Goal: Task Accomplishment & Management: Complete application form

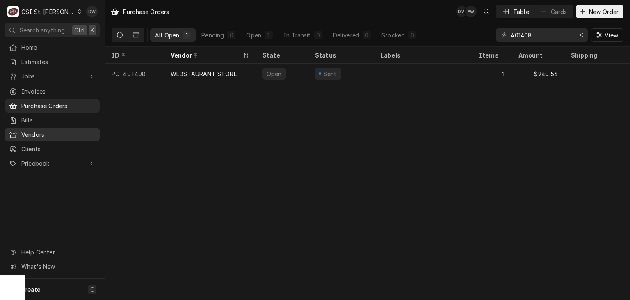
click at [26, 130] on span "Vendors" at bounding box center [58, 134] width 74 height 9
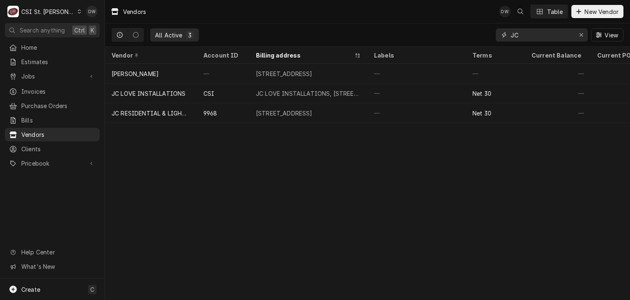
drag, startPoint x: 523, startPoint y: 34, endPoint x: 448, endPoint y: 45, distance: 75.6
click at [448, 45] on div "All Active 3 JC View" at bounding box center [368, 34] width 512 height 23
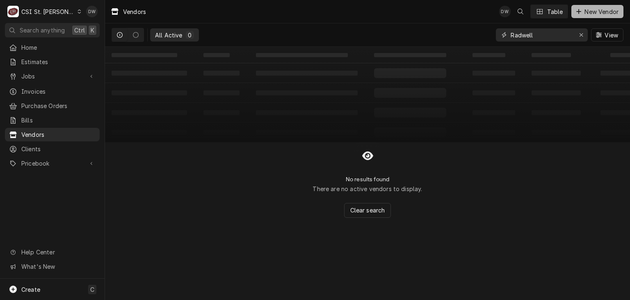
type input "Radwell"
click at [587, 6] on button "New Vendor" at bounding box center [598, 11] width 52 height 13
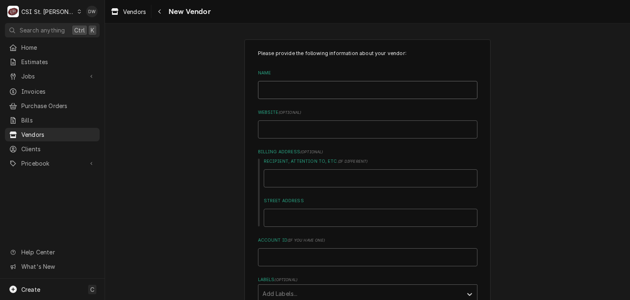
click at [316, 87] on input "Name" at bounding box center [368, 90] width 220 height 18
type textarea "x"
type input "R"
type textarea "x"
type input "RA"
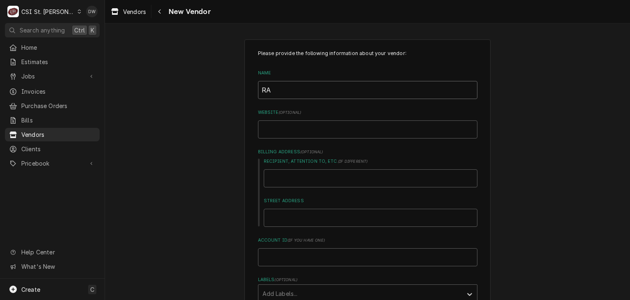
type textarea "x"
type input "RAD"
type textarea "x"
type input "RADW"
type textarea "x"
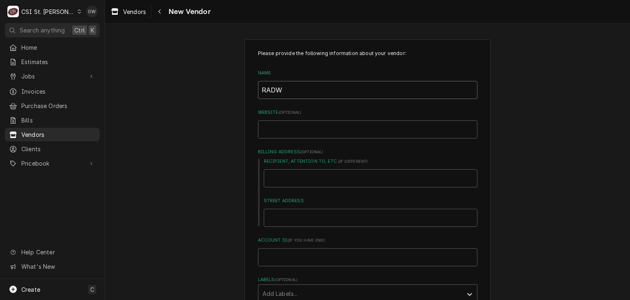
type input "RADWE"
type textarea "x"
type input "RADWEL"
type textarea "x"
type input "RADWELL"
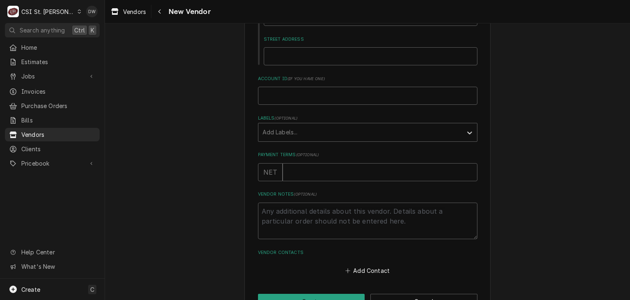
scroll to position [187, 0]
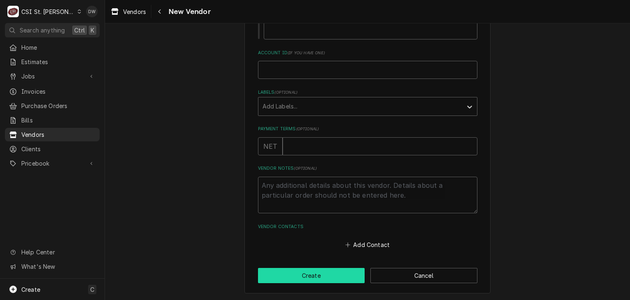
click at [319, 270] on button "Create" at bounding box center [311, 275] width 107 height 15
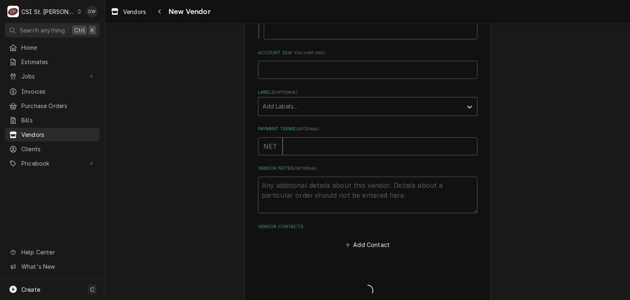
type textarea "x"
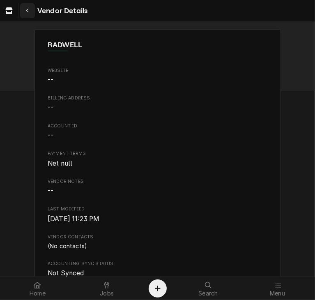
click at [27, 9] on icon "Navigate back" at bounding box center [28, 11] width 4 height 6
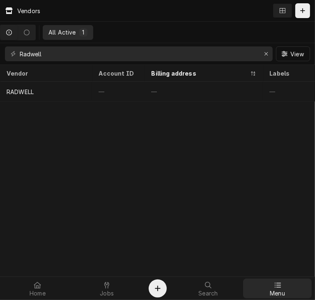
click at [279, 284] on icon at bounding box center [278, 284] width 6 height 5
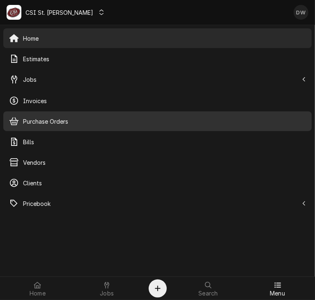
click at [44, 118] on span "Purchase Orders" at bounding box center [164, 121] width 283 height 9
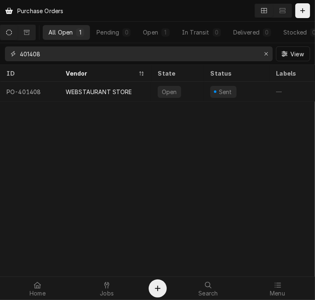
drag, startPoint x: 75, startPoint y: 57, endPoint x: 21, endPoint y: 55, distance: 54.3
click at [21, 55] on input "401408" at bounding box center [138, 53] width 237 height 15
paste input "355"
click at [21, 55] on input "401355" at bounding box center [138, 53] width 237 height 15
type input "401355"
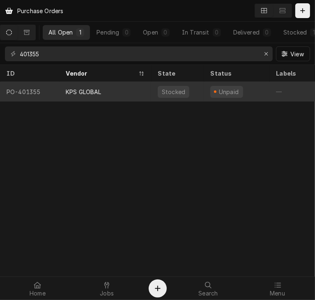
click at [84, 95] on div "KPS GLOBAL" at bounding box center [105, 92] width 92 height 20
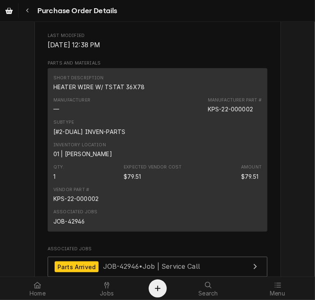
scroll to position [516, 0]
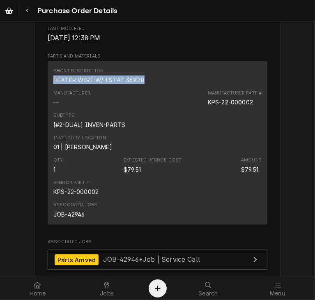
drag, startPoint x: 138, startPoint y: 105, endPoint x: 41, endPoint y: 110, distance: 97.0
copy div "HEATER WIRE W/ TSTAT 36X78"
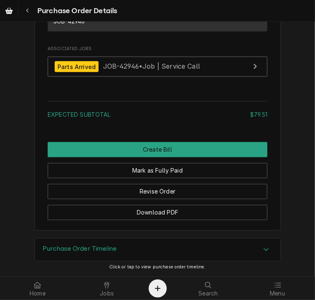
scroll to position [711, 0]
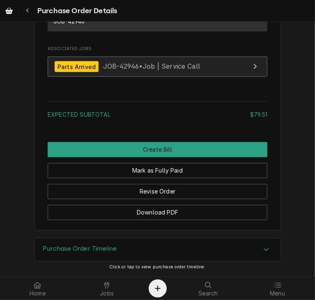
click at [112, 71] on span "JOB-42946 • Job | Service Call" at bounding box center [151, 66] width 97 height 8
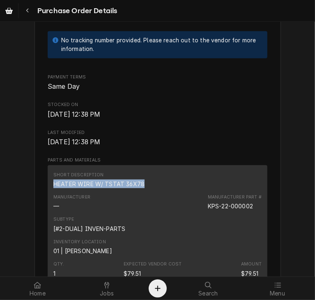
scroll to position [488, 0]
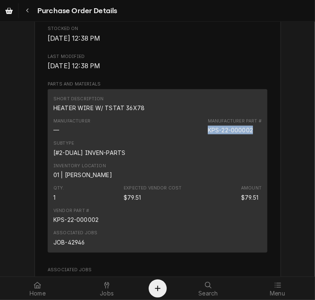
drag, startPoint x: 252, startPoint y: 155, endPoint x: 202, endPoint y: 157, distance: 49.3
click at [202, 137] on div "Manufacturer — Manufacturer Part # KPS-22-000002" at bounding box center [157, 126] width 208 height 22
copy div "KPS-22-000002"
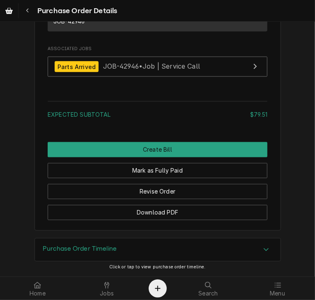
scroll to position [734, 0]
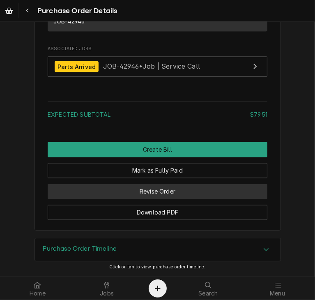
click at [187, 188] on button "Revise Order" at bounding box center [158, 191] width 220 height 15
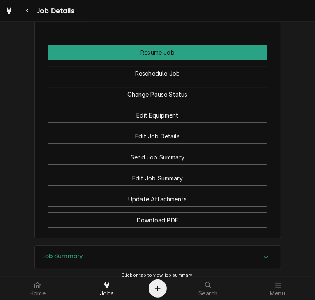
scroll to position [1381, 0]
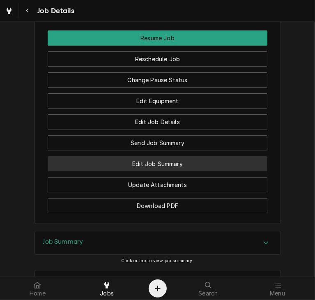
click at [166, 171] on button "Edit Job Summary" at bounding box center [158, 163] width 220 height 15
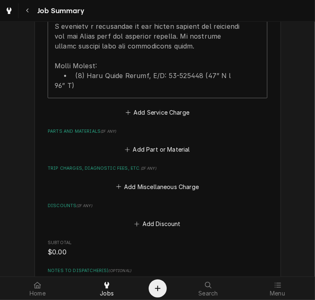
scroll to position [1281, 0]
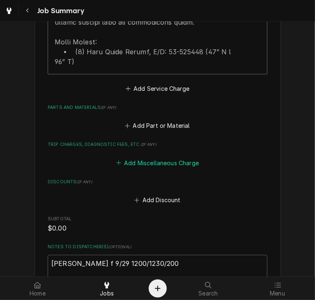
click at [150, 157] on button "Add Miscellaneous Charge" at bounding box center [157, 162] width 85 height 11
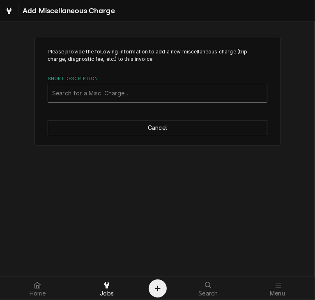
click at [112, 89] on div "Short Description" at bounding box center [157, 93] width 211 height 15
type input "Ship"
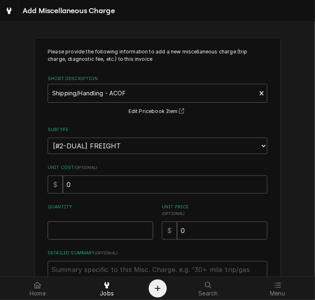
click at [73, 226] on input "Quantity" at bounding box center [100, 230] width 105 height 18
type textarea "x"
type input "1"
click at [67, 266] on textarea "Detailed Summary ( optional )" at bounding box center [158, 279] width 220 height 37
type textarea "x"
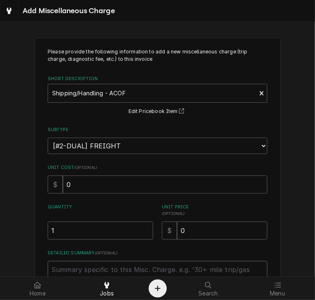
type textarea "S"
type textarea "x"
type textarea "S/"
type textarea "x"
type textarea "S/H"
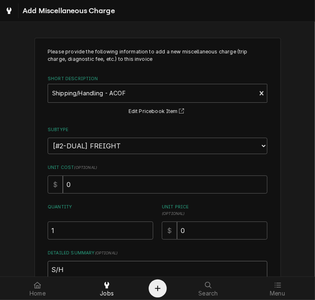
type textarea "x"
type textarea "S/H"
type textarea "x"
type textarea "S/H P"
type textarea "x"
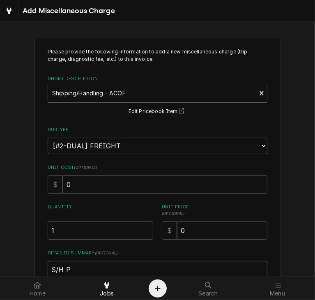
type textarea "S/H PO"
type textarea "x"
type textarea "S/H PO"
type textarea "x"
type textarea "S/H PO 4"
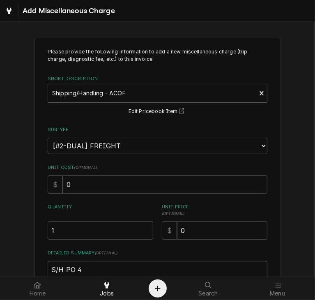
type textarea "x"
type textarea "S/H PO 40"
type textarea "x"
type textarea "S/H PO 401"
type textarea "x"
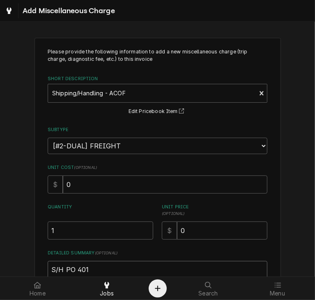
type textarea "S/H PO 4013"
type textarea "x"
type textarea "S/H PO 40135"
type textarea "x"
type textarea "S/H PO 401355"
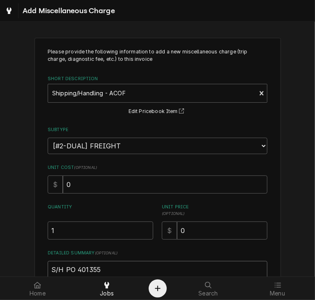
type textarea "x"
type textarea "S/H PO 401355"
type textarea "x"
type textarea "S/H PO 401355 K"
type textarea "x"
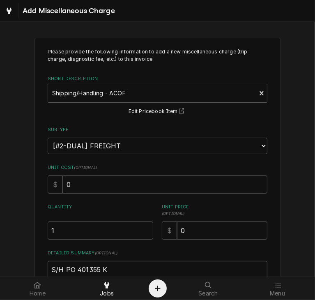
type textarea "S/H PO 401355 KP"
type textarea "x"
type textarea "S/H PO 401355 KPS"
type textarea "x"
type textarea "S/H PO 401355 KPS"
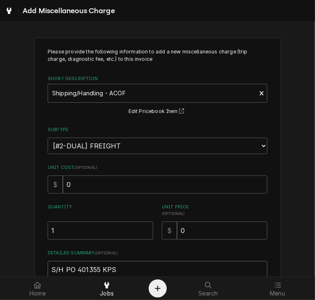
type textarea "x"
type textarea "S/H PO 401355 KPS G"
type textarea "x"
type textarea "S/H PO 401355 KPS Gl"
type textarea "x"
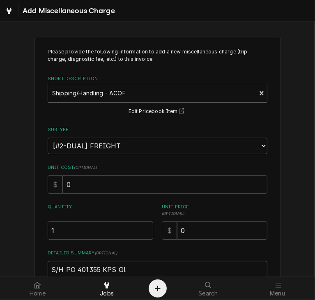
type textarea "S/H PO 401355 KPS Glo"
type textarea "x"
type textarea "S/H PO 401355 KPS Glob"
type textarea "x"
type textarea "S/H PO 401355 KPS Globa"
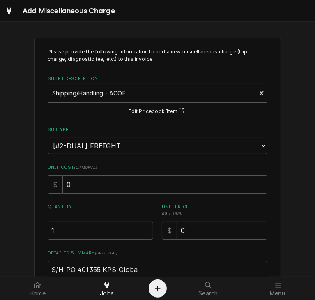
type textarea "x"
type textarea "S/H PO 401355 KPS Global"
type textarea "x"
type textarea "S/H PO 401355 KPS Global"
type textarea "x"
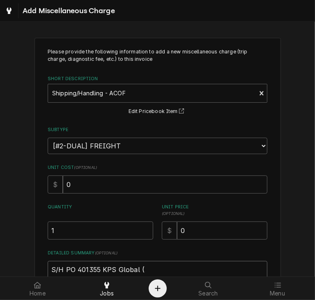
type textarea "S/H PO 401355 KPS Global ("
click at [159, 266] on textarea "S/H PO 401355 KPS Global (" at bounding box center [158, 279] width 220 height 37
paste textarea "KPS-22-000002"
type textarea "x"
type textarea "S/H PO 401355 KPS Global (KPS-22-000002"
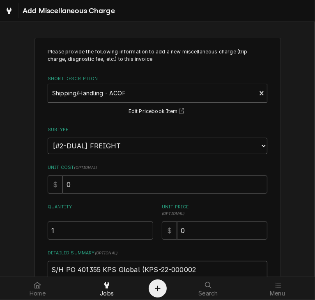
type textarea "x"
type textarea "S/H PO 401355 KPS Global (KPS-22-000002)"
type textarea "x"
type textarea "S/H PO 401355 KPS Global (KPS-22-000002)"
type textarea "x"
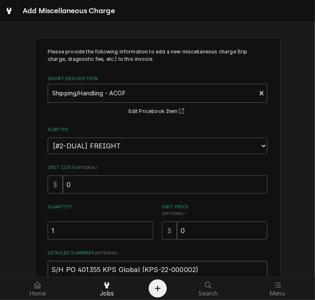
type textarea "S/H PO 401355 KPS Global (KPS-22-000002) A"
type textarea "x"
type textarea "S/H PO 401355 KPS Global (KPS-22-000002) AC"
type textarea "x"
type textarea "S/H PO 401355 KPS Global (KPS-22-000002) ACO"
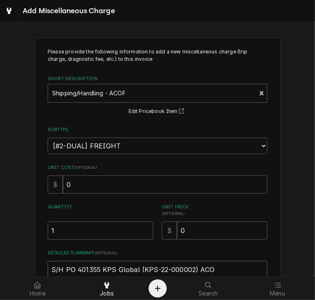
type textarea "x"
type textarea "S/H PO 401355 KPS Global (KPS-22-000002) ACOF"
type textarea "x"
type textarea "S/H PO 401355 KPS Global (KPS-22-000002) ACOF"
type textarea "x"
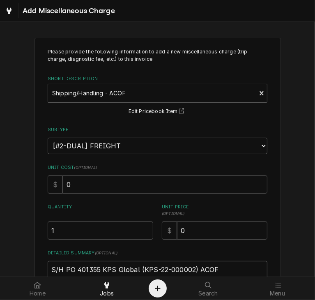
type textarea "S/H PO 401355 KPS Global (KPS-22-000002) ACOF $"
type textarea "x"
type textarea "S/H PO 401355 KPS Global (KPS-22-000002) ACOF $3"
type textarea "x"
type textarea "S/H PO 401355 KPS Global (KPS-22-000002) ACOF $33"
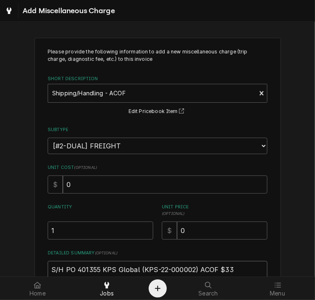
type textarea "x"
type textarea "S/H PO 401355 KPS Global (KPS-22-000002) ACOF $33."
type textarea "x"
type textarea "S/H PO 401355 KPS Global (KPS-22-000002) ACOF $33.3"
type textarea "x"
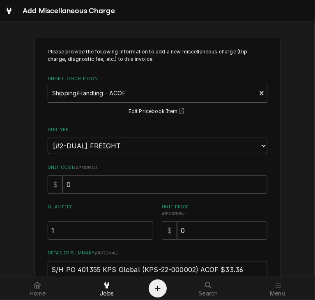
scroll to position [70, 0]
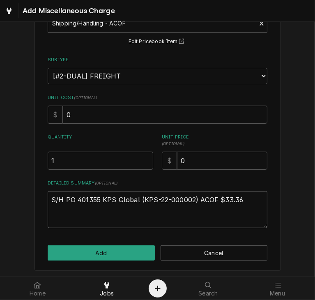
type textarea "S/H PO 401355 KPS Global (KPS-22-000002) ACOF $33.36"
click at [102, 243] on div "Please provide the following information to add a new miscellaneous charge (tri…" at bounding box center [157, 119] width 246 height 303
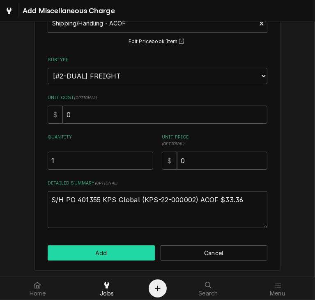
click at [103, 250] on button "Add" at bounding box center [101, 252] width 107 height 15
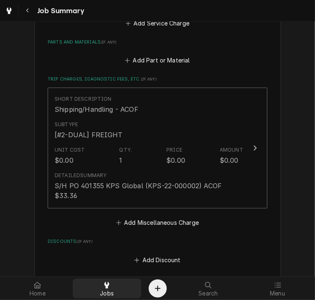
scroll to position [1626, 0]
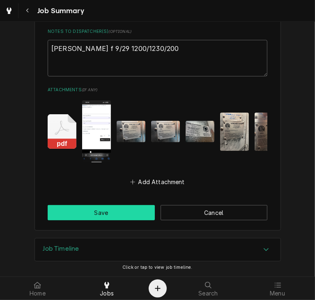
click at [101, 217] on button "Save" at bounding box center [101, 212] width 107 height 15
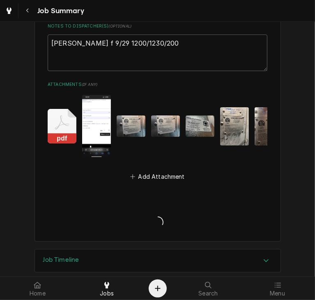
type textarea "x"
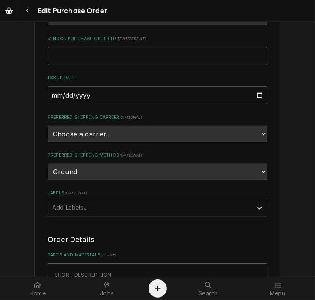
scroll to position [165, 0]
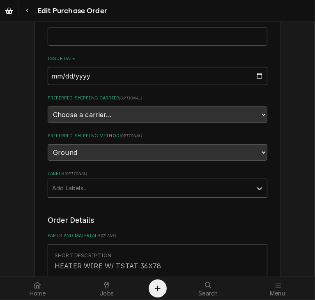
click at [238, 183] on div "Labels" at bounding box center [150, 188] width 196 height 15
click at [86, 184] on div "Labels" at bounding box center [150, 188] width 196 height 15
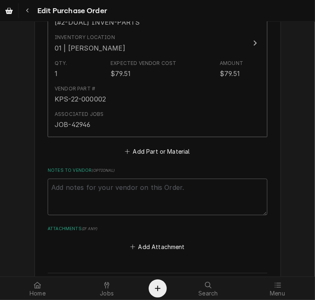
scroll to position [461, 0]
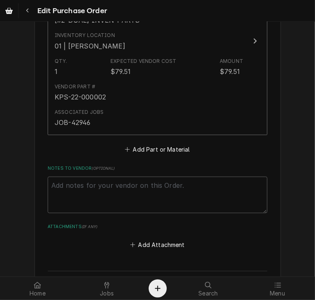
type input "CC Charged"
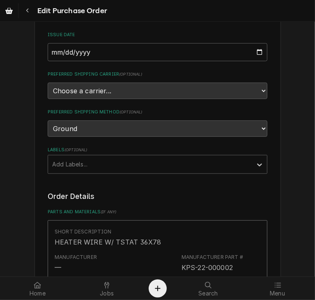
scroll to position [170, 0]
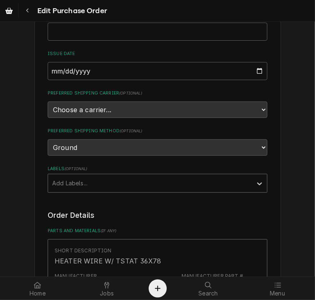
click at [120, 188] on div "Add Labels..." at bounding box center [150, 183] width 204 height 18
click at [106, 180] on div "Labels" at bounding box center [150, 183] width 196 height 15
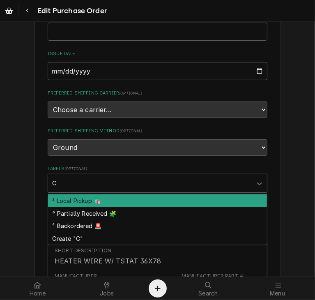
click at [106, 180] on div "C" at bounding box center [150, 183] width 196 height 15
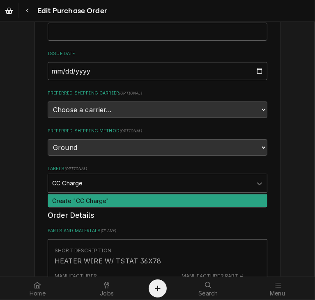
type input "CC Charged"
type textarea "x"
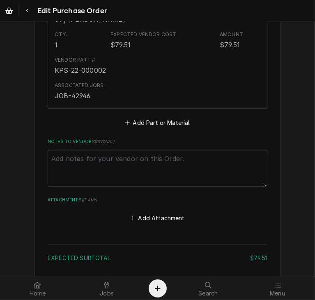
scroll to position [566, 0]
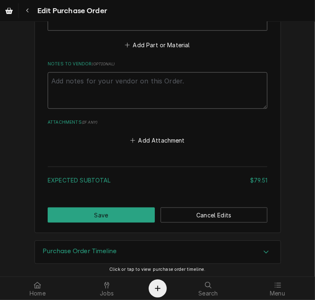
click at [59, 80] on textarea "Notes to Vendor ( optional )" at bounding box center [158, 90] width 220 height 37
type textarea "x"
type textarea "F"
type textarea "x"
type textarea "Fr"
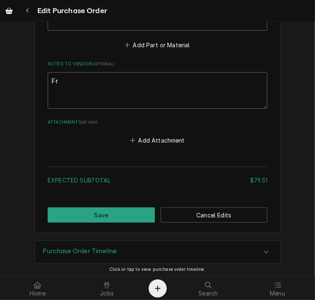
type textarea "x"
type textarea "Fre"
type textarea "x"
type textarea "Frei"
type textarea "x"
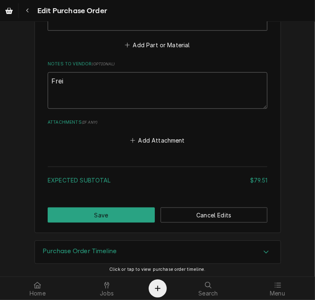
type textarea "Freig"
type textarea "x"
type textarea "Freigh"
type textarea "x"
type textarea "Freight"
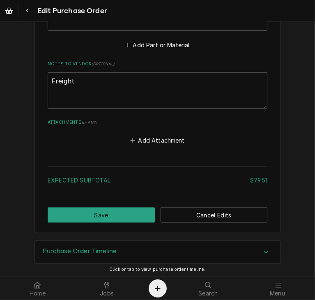
type textarea "x"
type textarea "Freight"
type textarea "x"
type textarea "Freight $"
type textarea "x"
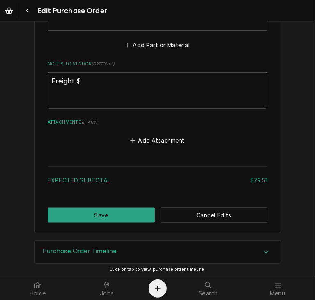
type textarea "Freight $3"
type textarea "x"
type textarea "Freight $33"
type textarea "x"
type textarea "Freight $33."
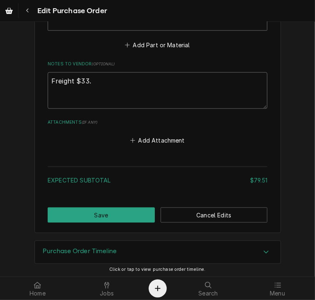
type textarea "x"
type textarea "Freight $33.3"
type textarea "x"
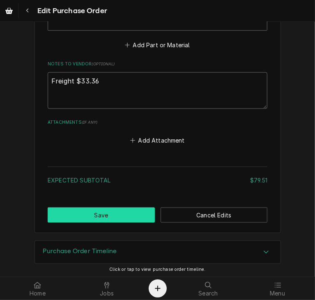
type textarea "Freight $33.36"
click at [128, 210] on button "Save" at bounding box center [101, 214] width 107 height 15
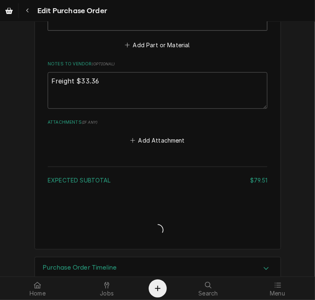
type textarea "x"
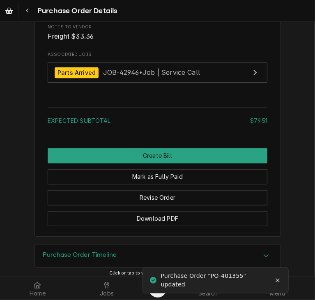
scroll to position [791, 0]
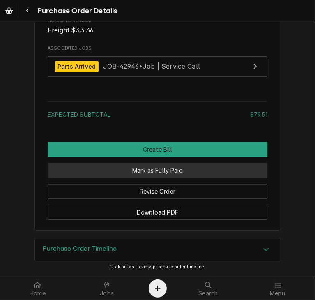
click at [131, 176] on button "Mark as Fully Paid" at bounding box center [158, 170] width 220 height 15
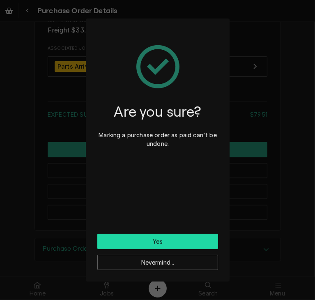
click at [151, 245] on button "Yes" at bounding box center [157, 241] width 121 height 15
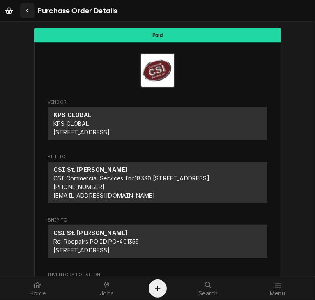
click at [30, 12] on div "Navigate back" at bounding box center [27, 11] width 8 height 8
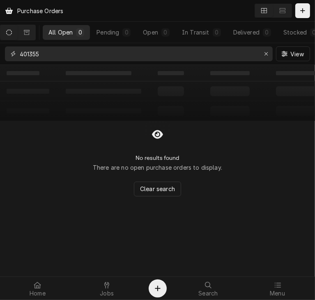
drag, startPoint x: 48, startPoint y: 51, endPoint x: 12, endPoint y: 55, distance: 35.9
click at [12, 55] on div "401355" at bounding box center [139, 53] width 268 height 15
paste input "14"
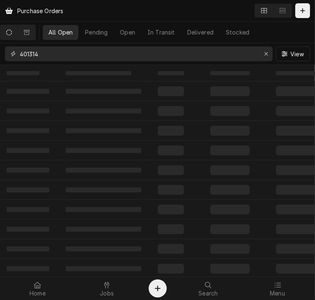
type input "401314"
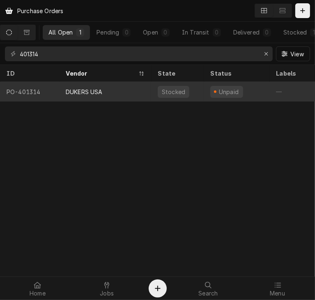
click at [67, 87] on div "DUKERS USA" at bounding box center [84, 91] width 37 height 9
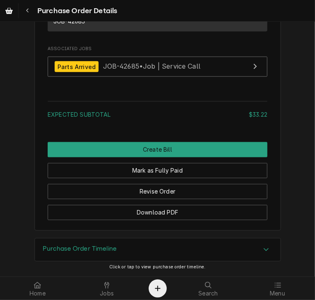
scroll to position [722, 0]
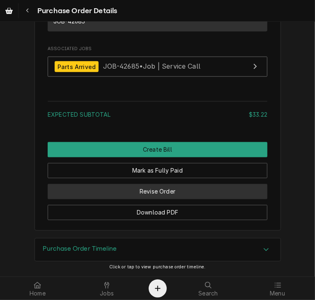
click at [177, 194] on button "Revise Order" at bounding box center [158, 191] width 220 height 15
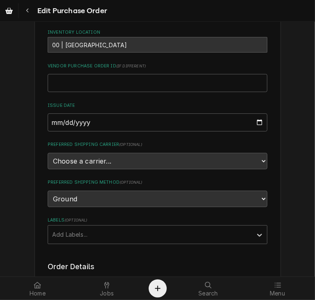
scroll to position [135, 0]
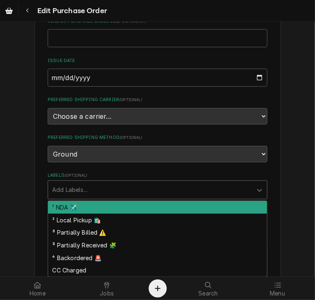
drag, startPoint x: 175, startPoint y: 186, endPoint x: 169, endPoint y: 186, distance: 6.2
click at [169, 186] on div "Labels" at bounding box center [150, 189] width 196 height 15
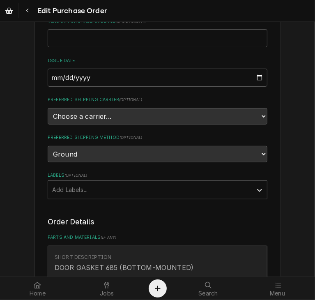
click at [144, 275] on div "Manufacturer — Manufacturer Part # DUK-B0-001-DOR00001" at bounding box center [149, 287] width 188 height 25
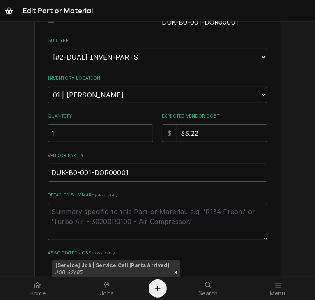
scroll to position [189, 0]
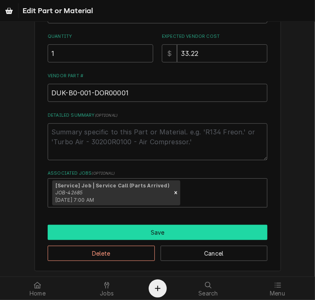
click at [143, 230] on button "Save" at bounding box center [158, 232] width 220 height 15
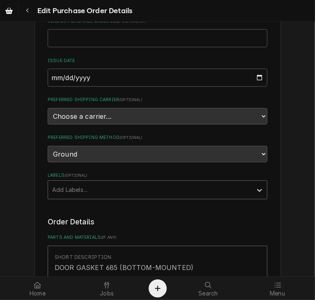
click at [140, 193] on div "Labels" at bounding box center [150, 189] width 196 height 15
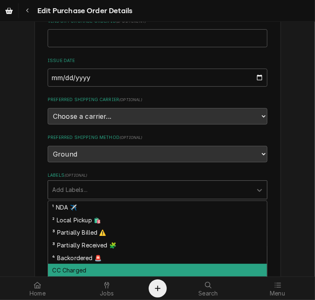
drag, startPoint x: 130, startPoint y: 267, endPoint x: 125, endPoint y: 269, distance: 5.2
click at [125, 269] on div "CC Charged" at bounding box center [157, 270] width 219 height 13
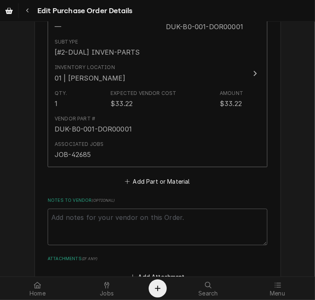
scroll to position [538, 0]
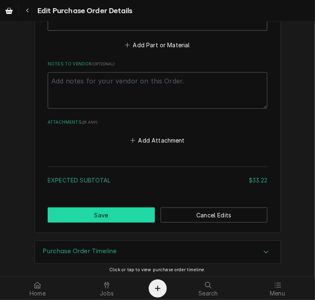
click at [113, 214] on button "Save" at bounding box center [101, 214] width 107 height 15
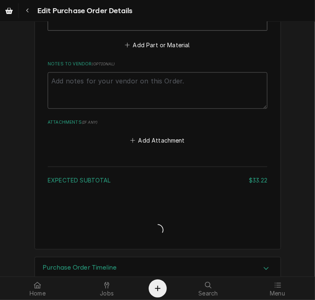
type textarea "x"
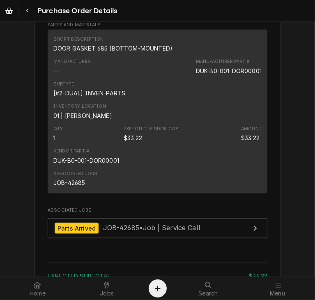
scroll to position [568, 0]
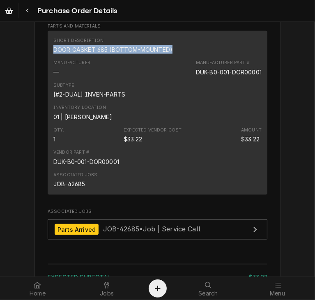
drag, startPoint x: 170, startPoint y: 75, endPoint x: 44, endPoint y: 73, distance: 126.4
copy div "DOOR GASKET 685 (BOTTOM-MOUNTED)"
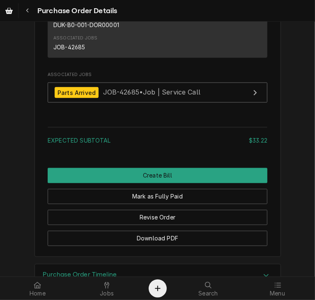
scroll to position [755, 0]
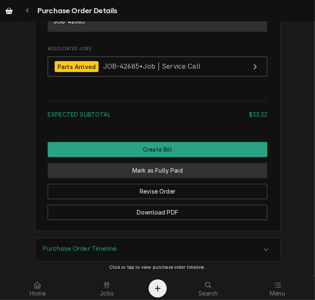
click at [154, 177] on button "Mark as Fully Paid" at bounding box center [158, 170] width 220 height 15
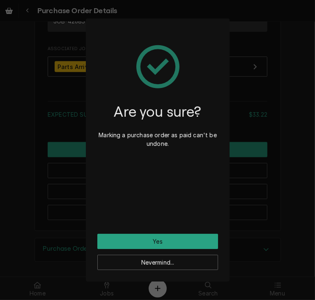
click at [158, 233] on div "Are you sure? Marking a purchase order as paid can't be undone." at bounding box center [157, 132] width 121 height 204
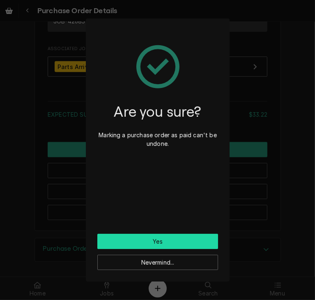
click at [158, 238] on button "Yes" at bounding box center [157, 241] width 121 height 15
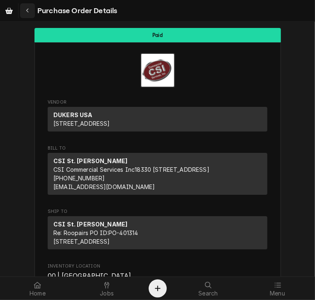
click at [27, 11] on icon "Navigate back" at bounding box center [27, 11] width 2 height 5
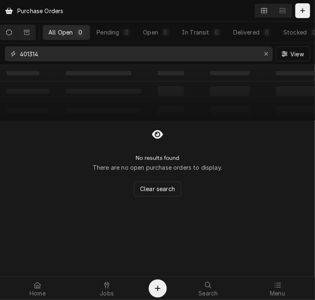
drag, startPoint x: 69, startPoint y: 53, endPoint x: 6, endPoint y: 50, distance: 62.5
click at [6, 50] on div "401314" at bounding box center [139, 53] width 268 height 15
paste input "265"
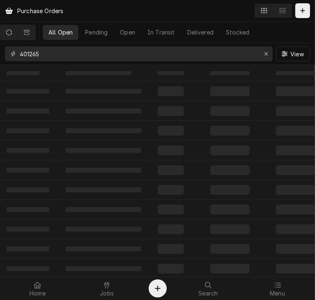
type input "401265"
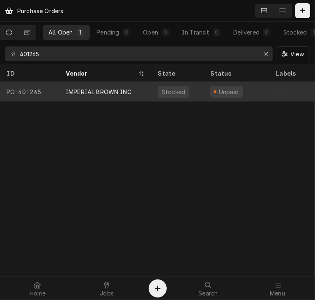
click at [88, 85] on div "IMPERIAL BROWN INC" at bounding box center [105, 92] width 92 height 20
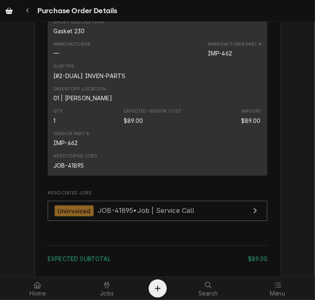
scroll to position [519, 0]
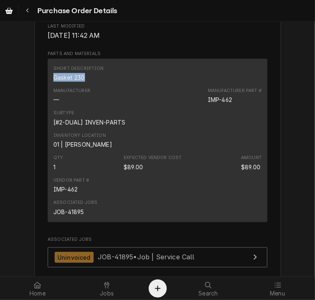
drag, startPoint x: 81, startPoint y: 101, endPoint x: 47, endPoint y: 101, distance: 34.5
click at [48, 101] on div "Short Description Gasket 230 Manufacturer — Manufacturer Part # IMP-462 Subtype…" at bounding box center [158, 140] width 220 height 163
copy div "Gasket 230"
drag, startPoint x: 228, startPoint y: 123, endPoint x: 200, endPoint y: 126, distance: 27.7
click at [200, 107] on div "Manufacturer — Manufacturer Part # IMP-462" at bounding box center [157, 96] width 208 height 22
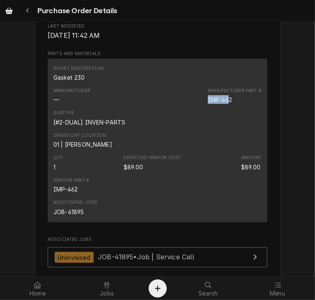
click at [200, 107] on div "Manufacturer — Manufacturer Part # IMP-462" at bounding box center [157, 96] width 208 height 22
drag, startPoint x: 200, startPoint y: 126, endPoint x: 230, endPoint y: 124, distance: 29.6
click at [230, 107] on div "Manufacturer — Manufacturer Part # IMP-462" at bounding box center [157, 96] width 208 height 22
copy div "IMP-462"
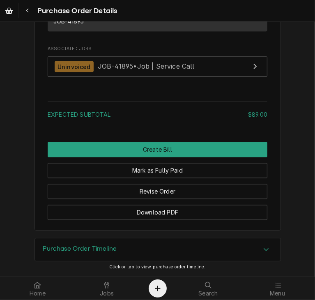
scroll to position [665, 0]
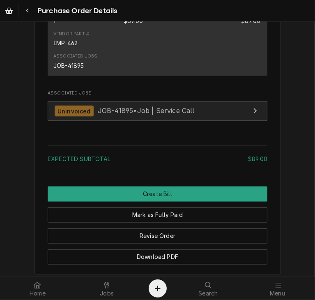
click at [133, 117] on div "Uninvoiced JOB-41895 • Job | Service Call" at bounding box center [125, 110] width 140 height 11
click at [128, 115] on span "JOB-41895 • Job | Service Call" at bounding box center [146, 111] width 97 height 8
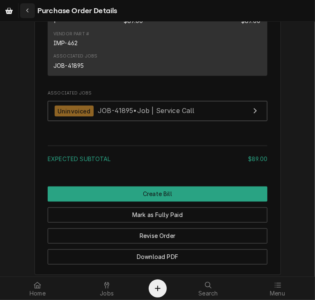
click at [26, 9] on icon "Navigate back" at bounding box center [28, 11] width 4 height 6
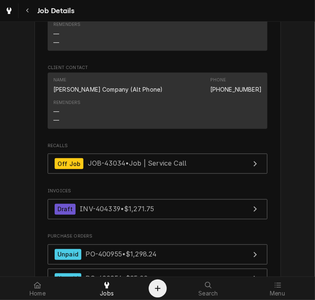
scroll to position [622, 0]
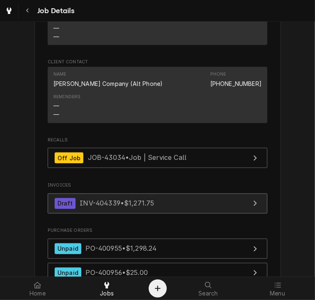
click at [140, 199] on span "INV-404339 • $1,271.75" at bounding box center [117, 203] width 74 height 8
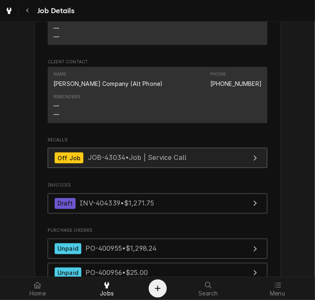
click at [148, 156] on span "JOB-43034 • Job | Service Call" at bounding box center [137, 158] width 99 height 8
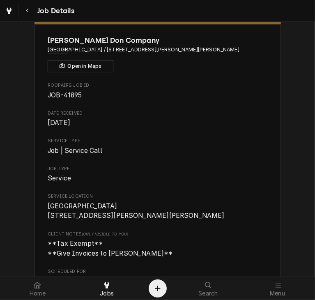
scroll to position [0, 0]
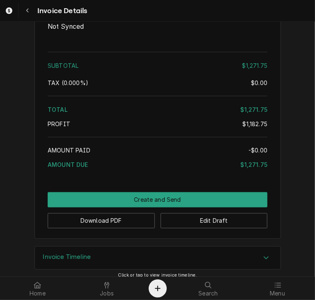
scroll to position [2280, 0]
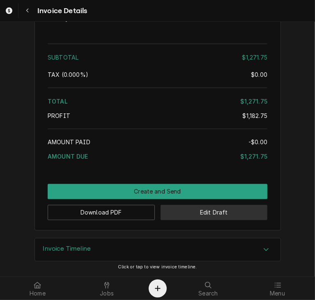
drag, startPoint x: 230, startPoint y: 213, endPoint x: 222, endPoint y: 214, distance: 8.3
click at [222, 214] on button "Edit Draft" at bounding box center [213, 212] width 107 height 15
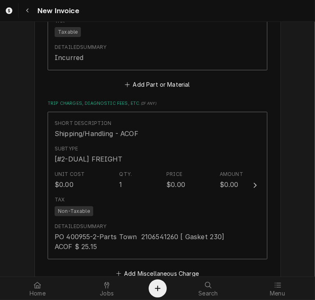
scroll to position [1967, 0]
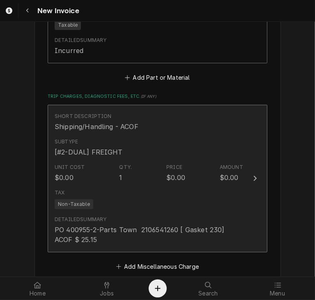
click at [253, 175] on icon "Update Line Item" at bounding box center [255, 178] width 4 height 7
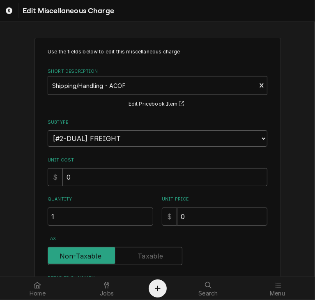
scroll to position [44, 0]
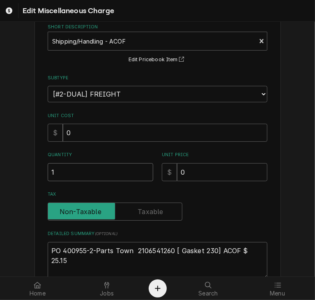
drag, startPoint x: 73, startPoint y: 173, endPoint x: 19, endPoint y: 160, distance: 55.8
click at [19, 160] on div "Use the fields below to edit this miscellaneous charge Short Description Shippi…" at bounding box center [157, 167] width 315 height 363
type textarea "x"
type input "2"
click at [50, 260] on textarea "PO 400955-2-Parts Town 2106541260 [ Gasket 230] ACOF $ 25.15" at bounding box center [158, 260] width 220 height 37
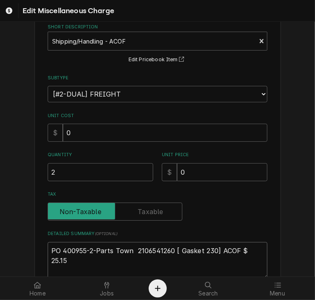
drag, startPoint x: 55, startPoint y: 266, endPoint x: 49, endPoint y: 268, distance: 6.5
click at [49, 268] on textarea "PO 400955-2-Parts Town 2106541260 [ Gasket 230] ACOF $ 25.15" at bounding box center [158, 260] width 220 height 37
click at [52, 254] on textarea "PO 400955-2-Parts Town 2106541260 [ Gasket 230] ACOF $ 25.15" at bounding box center [158, 260] width 220 height 37
type textarea "x"
type textarea "PO 400955-2-Parts Town 2106541260 [ Gasket 230] ACOF $ 25.15"
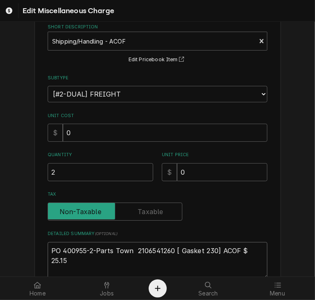
type textarea "x"
type textarea "PO 400955-2-Parts Town 2106541260 [ Gasket 230] ACOF $ 25.15 P"
type textarea "x"
type textarea "PO 400955-2-Parts Town 2106541260 [ Gasket 230] ACOF $ 25.15 PO"
type textarea "x"
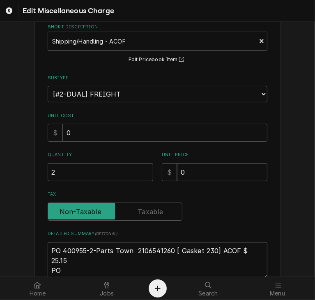
type textarea "PO 400955-2-Parts Town 2106541260 [ Gasket 230] ACOF $ 25.15 PO"
type textarea "x"
type textarea "PO 400955-2-Parts Town 2106541260 [ Gasket 230] ACOF $ 25.15 PO 4"
type textarea "x"
type textarea "PO 400955-2-Parts Town 2106541260 [ Gasket 230] ACOF $ 25.15 PO 40"
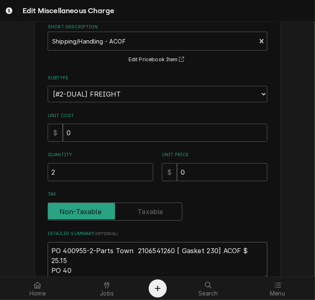
type textarea "x"
type textarea "PO 400955-2-Parts Town 2106541260 [ Gasket 230] ACOF $ 25.15 PO 401"
type textarea "x"
type textarea "PO 400955-2-Parts Town 2106541260 [ Gasket 230] ACOF $ 25.15 PO 4012"
type textarea "x"
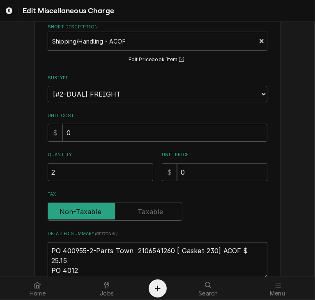
type textarea "PO 400955-2-Parts Town 2106541260 [ Gasket 230] ACOF $ 25.15 PO 40126"
type textarea "x"
type textarea "PO 400955-2-Parts Town 2106541260 [ Gasket 230] ACOF $ 25.15 PO 401265"
type textarea "x"
type textarea "PO 400955-2-Parts Town 2106541260 [ Gasket 230] ACOF $ 25.15 PO 401265"
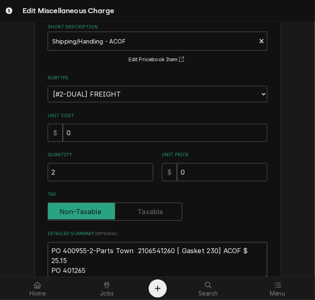
type textarea "x"
type textarea "PO 400955-2-Parts Town 2106541260 [ Gasket 230] ACOF $ 25.15 PO 401265 -"
type textarea "x"
type textarea "PO 400955-2-Parts Town 2106541260 [ Gasket 230] ACOF $ 25.15 PO 401265 -"
type textarea "x"
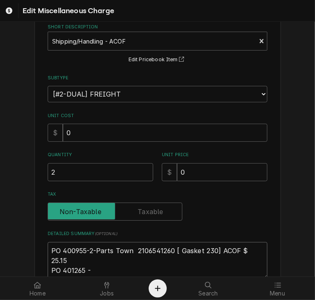
type textarea "PO 400955-2-Parts Town 2106541260 [ Gasket 230] ACOF $ 25.15 PO 401265 - I"
type textarea "x"
type textarea "PO 400955-2-Parts Town 2106541260 [ Gasket 230] ACOF $ 25.15 PO 401265 - Im"
type textarea "x"
type textarea "PO 400955-2-Parts Town 2106541260 [ Gasket 230] ACOF $ 25.15 PO 401265 - Imp"
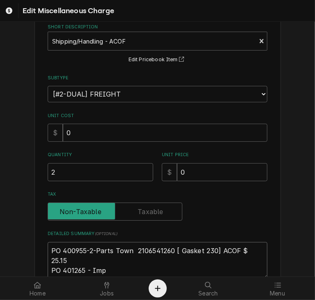
type textarea "x"
type textarea "PO 400955-2-Parts Town 2106541260 [ Gasket 230] ACOF $ 25.15 PO 401265 - Impe"
type textarea "x"
type textarea "PO 400955-2-Parts Town 2106541260 [ Gasket 230] ACOF $ 25.15 PO 401265 - Imper"
type textarea "x"
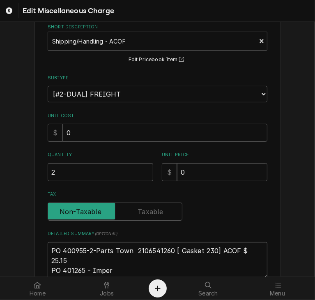
type textarea "PO 400955-2-Parts Town 2106541260 [ Gasket 230] ACOF $ 25.15 PO 401265 - Imperi"
type textarea "x"
type textarea "PO 400955-2-Parts Town 2106541260 [ Gasket 230] ACOF $ 25.15 PO 401265 - Imperia"
type textarea "x"
type textarea "PO 400955-2-Parts Town 2106541260 [ Gasket 230] ACOF $ 25.15 PO 401265 - Imperi…"
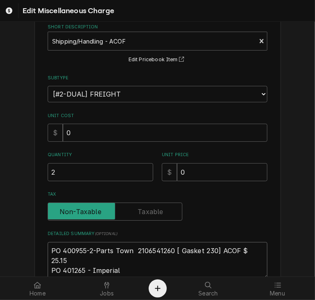
type textarea "x"
type textarea "PO 400955-2-Parts Town 2106541260 [ Gasket 230] ACOF $ 25.15 PO 401265 - Imperi…"
type textarea "x"
type textarea "PO 400955-2-Parts Town 2106541260 [ Gasket 230] ACOF $ 25.15 PO 401265 - Imperi…"
type textarea "x"
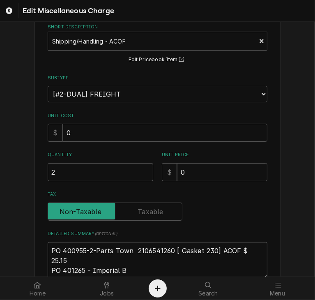
type textarea "PO 400955-2-Parts Town 2106541260 [ Gasket 230] ACOF $ 25.15 PO 401265 - Imperi…"
type textarea "x"
type textarea "PO 400955-2-Parts Town 2106541260 [ Gasket 230] ACOF $ 25.15 PO 401265 - Imperi…"
type textarea "x"
type textarea "PO 400955-2-Parts Town 2106541260 [ Gasket 230] ACOF $ 25.15 PO 401265 - Imperi…"
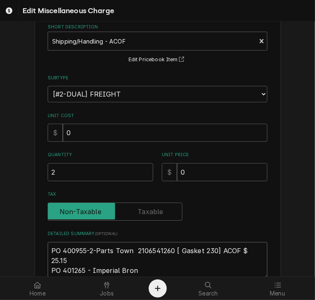
type textarea "x"
type textarea "PO 400955-2-Parts Town 2106541260 [ Gasket 230] ACOF $ 25.15 PO 401265 - Imperi…"
type textarea "x"
type textarea "PO 400955-2-Parts Town 2106541260 [ Gasket 230] ACOF $ 25.15 PO 401265 - Imperi…"
type textarea "x"
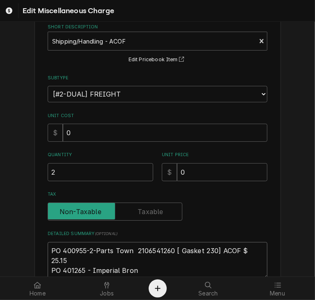
type textarea "PO 400955-2-Parts Town 2106541260 [ Gasket 230] ACOF $ 25.15 PO 401265 - Imperi…"
type textarea "x"
type textarea "PO 400955-2-Parts Town 2106541260 [ Gasket 230] ACOF $ 25.15 PO 401265 - Imperi…"
type textarea "x"
type textarea "PO 400955-2-Parts Town 2106541260 [ Gasket 230] ACOF $ 25.15 PO 401265 - Imperi…"
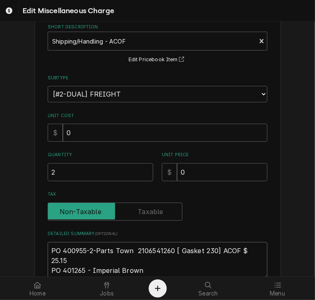
type textarea "x"
type textarea "PO 400955-2-Parts Town 2106541260 [ Gasket 230] ACOF $ 25.15 PO 401265 - Imperi…"
type textarea "x"
type textarea "PO 400955-2-Parts Town 2106541260 [ Gasket 230] ACOF $ 25.15 PO 401265 - Imperi…"
paste textarea "IMP-462"
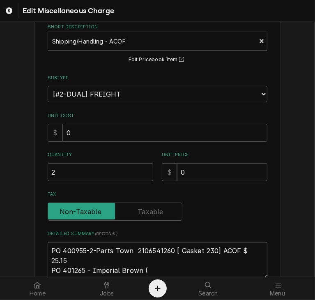
type textarea "x"
type textarea "PO 400955-2-Parts Town 2106541260 [ Gasket 230] ACOF $ 25.15 PO 401265 - Imperi…"
type textarea "x"
type textarea "PO 400955-2-Parts Town 2106541260 [ Gasket 230] ACOF $ 25.15 PO 401265 - Imperi…"
type textarea "x"
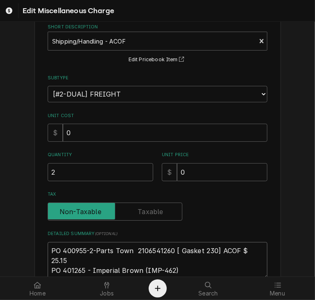
type textarea "PO 400955-2-Parts Town 2106541260 [ Gasket 230] ACOF $ 25.15 PO 401265 - Imperi…"
type textarea "x"
type textarea "PO 400955-2-Parts Town 2106541260 [ Gasket 230] ACOF $ 25.15 PO 401265 - Imperi…"
type textarea "x"
type textarea "PO 400955-2-Parts Town 2106541260 [ Gasket 230] ACOF $ 25.15 PO 401265 - Imperi…"
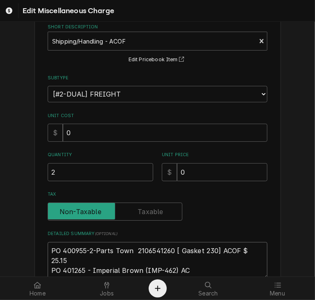
type textarea "x"
type textarea "PO 400955-2-Parts Town 2106541260 [ Gasket 230] ACOF $ 25.15 PO 401265 - Imperi…"
type textarea "x"
type textarea "PO 400955-2-Parts Town 2106541260 [ Gasket 230] ACOF $ 25.15 PO 401265 - Imperi…"
type textarea "x"
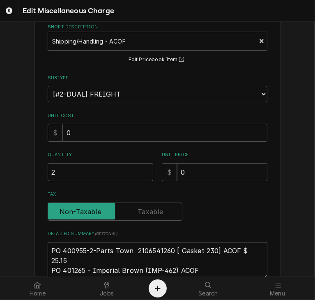
type textarea "PO 400955-2-Parts Town 2106541260 [ Gasket 230] ACOF $ 25.15 PO 401265 - Imperi…"
type textarea "x"
type textarea "PO 400955-2-Parts Town 2106541260 [ Gasket 230] ACOF $ 25.15 PO 401265 - Imperi…"
type textarea "x"
type textarea "PO 400955-2-Parts Town 2106541260 [ Gasket 230] ACOF $ 25.15 PO 401265 - Imperi…"
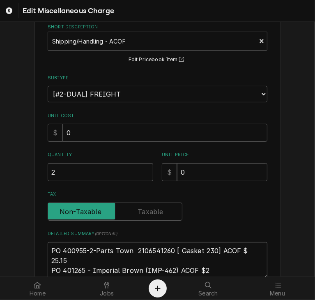
type textarea "x"
type textarea "PO 400955-2-Parts Town 2106541260 [ Gasket 230] ACOF $ 25.15 PO 401265 - Imperi…"
type textarea "x"
type textarea "PO 400955-2-Parts Town 2106541260 [ Gasket 230] ACOF $ 25.15 PO 401265 - Imperi…"
type textarea "x"
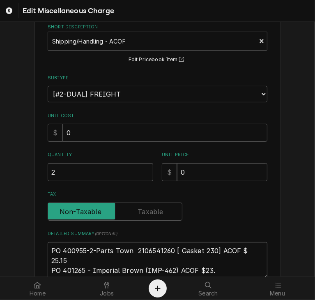
type textarea "PO 400955-2-Parts Town 2106541260 [ Gasket 230] ACOF $ 25.15 PO 401265 - Imperi…"
type textarea "x"
type textarea "PO 400955-2-Parts Town 2106541260 [ Gasket 230] ACOF $ 25.15 PO 401265 - Imperi…"
type textarea "x"
type textarea "PO 400955-2-Parts Town 2106541260 [ Gasket 230] ACOF $ 25.15 PO 401265 - Imperi…"
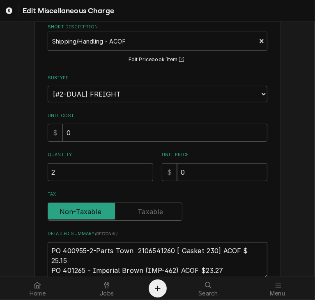
type textarea "x"
type textarea "PO 400955-2-Parts Town 2106541260 [ Gasket 230] ACOF $ 25.15 PO 401265 - Imperi…"
type textarea "x"
type textarea "PO 400955-2-Parts Town 2106541260 [ Gasket 230] ACOF $ 25.15 PO 401265 - Imperi…"
type textarea "x"
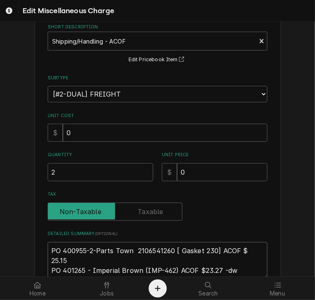
scroll to position [116, 0]
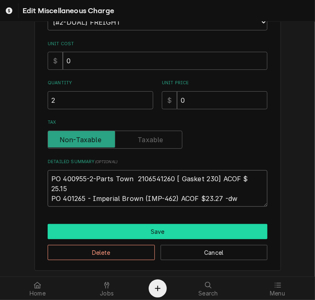
type textarea "PO 400955-2-Parts Town 2106541260 [ Gasket 230] ACOF $ 25.15 PO 401265 - Imperi…"
click at [145, 226] on button "Save" at bounding box center [158, 231] width 220 height 15
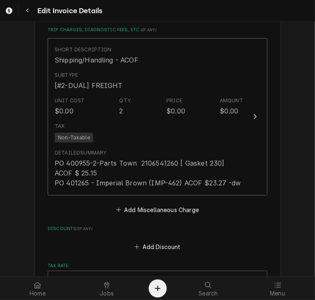
scroll to position [2365, 0]
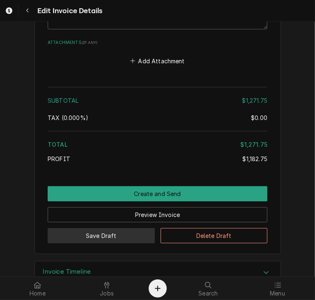
click at [84, 228] on button "Save Draft" at bounding box center [101, 235] width 107 height 15
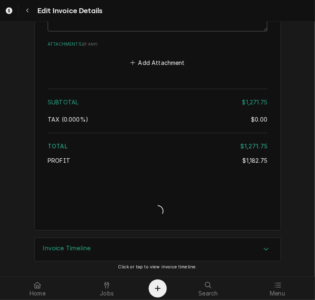
scroll to position [2340, 0]
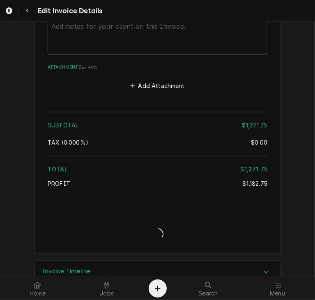
type textarea "x"
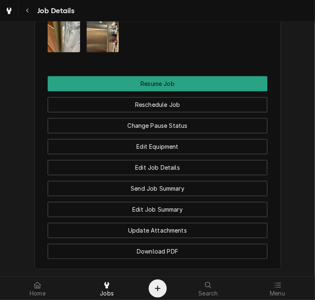
scroll to position [1019, 0]
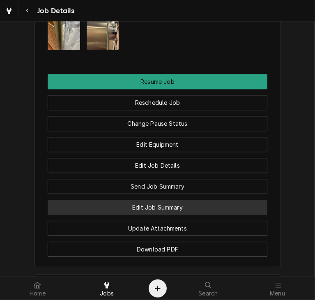
click at [185, 211] on button "Edit Job Summary" at bounding box center [158, 206] width 220 height 15
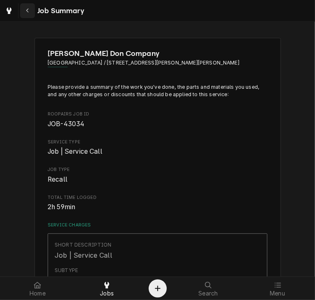
click at [28, 10] on icon "Navigate back" at bounding box center [28, 11] width 4 height 6
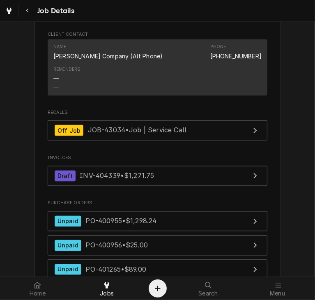
scroll to position [655, 0]
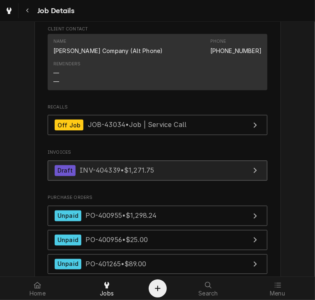
click at [125, 170] on span "INV-404339 • $1,271.75" at bounding box center [117, 170] width 74 height 8
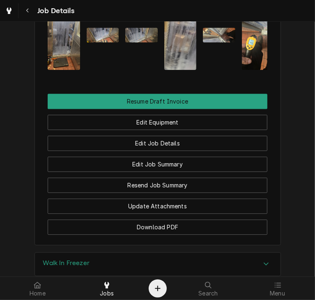
scroll to position [978, 0]
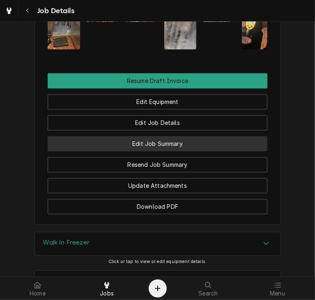
click at [163, 147] on button "Edit Job Summary" at bounding box center [158, 143] width 220 height 15
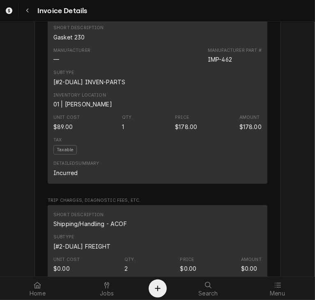
scroll to position [1569, 0]
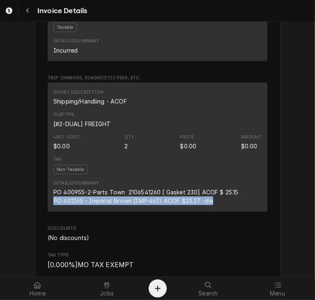
drag, startPoint x: 215, startPoint y: 224, endPoint x: 50, endPoint y: 229, distance: 165.1
click at [53, 208] on div "Detailed Summary PO 400955-2-Parts Town 2106541260 [ Gasket 230] ACOF $ 25.15 P…" at bounding box center [157, 192] width 208 height 31
copy div "PO 401265 - Imperial Brown (IMP-462) ACOF $23.27 -dw"
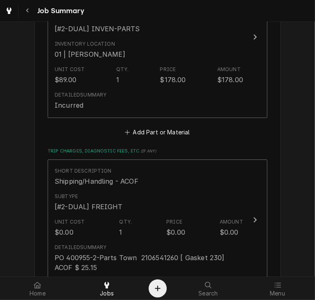
scroll to position [1496, 0]
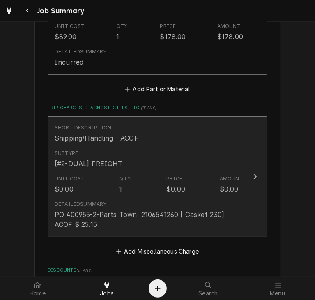
click at [253, 173] on icon "Update Line Item" at bounding box center [255, 176] width 4 height 7
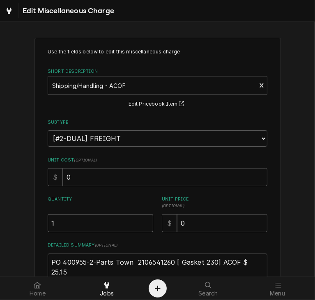
drag, startPoint x: 66, startPoint y: 226, endPoint x: 29, endPoint y: 226, distance: 36.9
click at [30, 226] on div "Use the fields below to edit this miscellaneous charge Short Description Shippi…" at bounding box center [157, 195] width 315 height 330
type textarea "x"
type input "2"
click at [252, 263] on textarea "PO 400955-2-Parts Town 2106541260 [ Gasket 230] ACOF $ 25.15" at bounding box center [158, 271] width 220 height 37
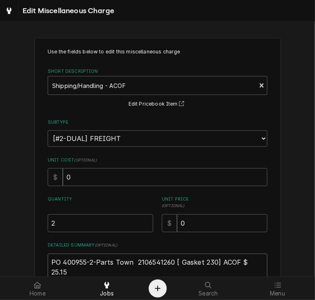
type textarea "x"
type textarea "PO 400955-2-Parts Town 2106541260 [ Gasket 230] ACOF $ 25.15"
paste textarea "PO 401265 - Imperial Brown (IMP-462) ACOF $23.27 -dw"
type textarea "x"
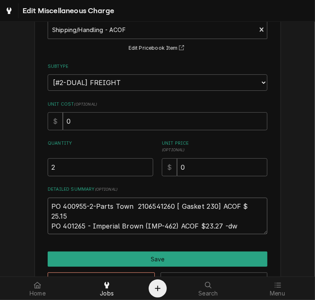
scroll to position [80, 0]
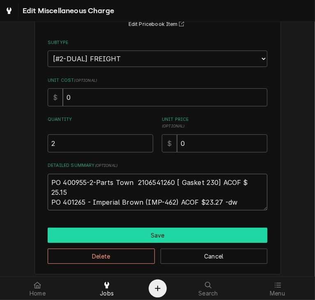
type textarea "PO 400955-2-Parts Town 2106541260 [ Gasket 230] ACOF $ 25.15 PO 401265 - Imperi…"
click at [131, 237] on button "Save" at bounding box center [158, 234] width 220 height 15
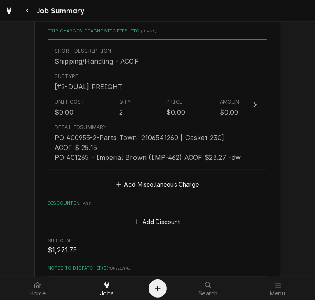
scroll to position [1876, 0]
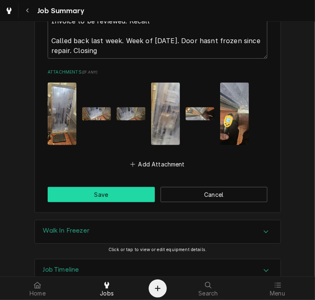
click at [90, 187] on button "Save" at bounding box center [101, 194] width 107 height 15
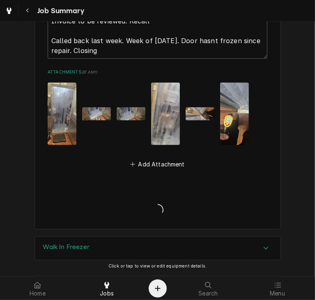
type textarea "x"
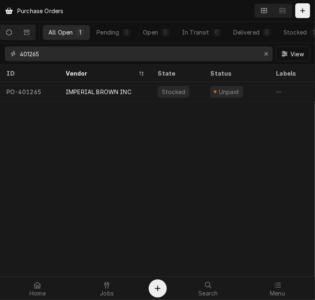
click at [58, 56] on input "401265" at bounding box center [138, 53] width 237 height 15
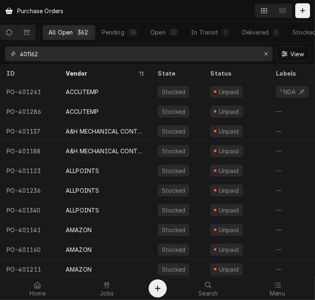
type input "401162"
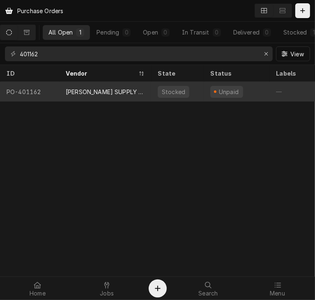
click at [87, 87] on div "[PERSON_NAME] SUPPLY CO" at bounding box center [105, 91] width 79 height 9
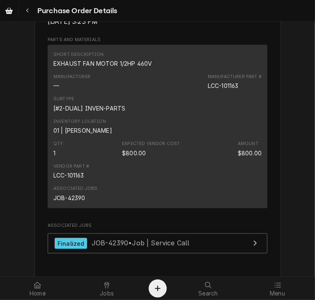
scroll to position [553, 0]
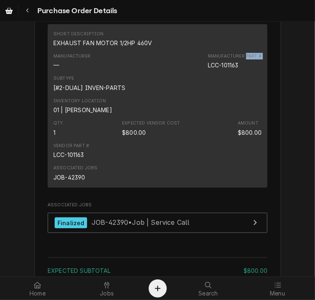
drag, startPoint x: 244, startPoint y: 90, endPoint x: 203, endPoint y: 94, distance: 41.6
click at [203, 72] on div "Manufacturer — Manufacturer Part # LCC-101163" at bounding box center [157, 61] width 208 height 22
drag, startPoint x: 237, startPoint y: 91, endPoint x: 199, endPoint y: 89, distance: 38.2
click at [199, 72] on div "Manufacturer — Manufacturer Part # LCC-101163" at bounding box center [157, 61] width 208 height 22
copy div "LCC-101163"
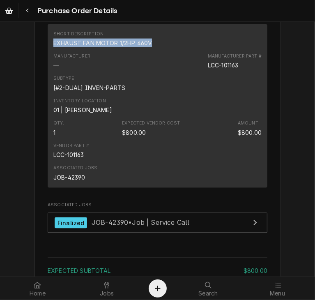
drag, startPoint x: 151, startPoint y: 68, endPoint x: 48, endPoint y: 68, distance: 103.8
click at [48, 68] on div "Short Description EXHAUST FAN MOTOR 1/2HP 460V Manufacturer — Manufacturer Part…" at bounding box center [158, 105] width 220 height 163
copy div "EXHAUST FAN MOTOR 1/2HP 460V"
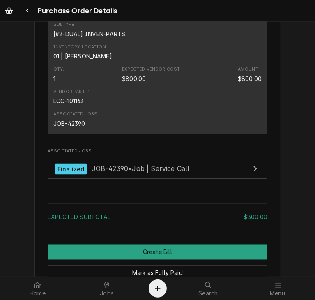
scroll to position [734, 0]
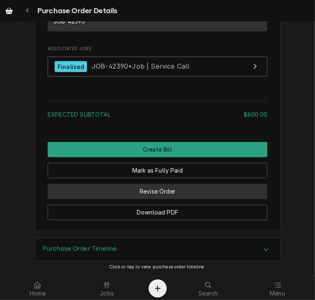
click at [182, 195] on button "Revise Order" at bounding box center [158, 191] width 220 height 15
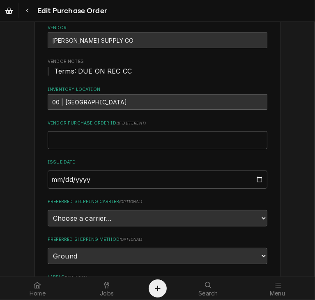
scroll to position [93, 0]
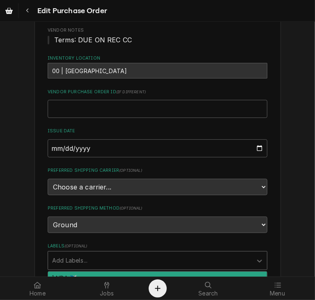
click at [163, 253] on div "Labels" at bounding box center [150, 260] width 196 height 15
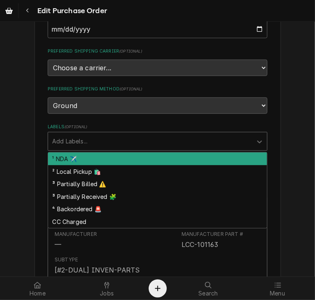
scroll to position [245, 0]
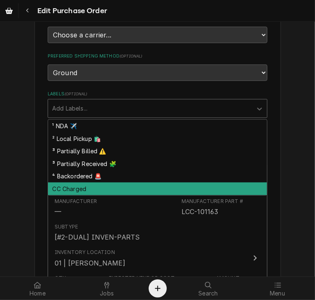
click at [89, 189] on div "CC Charged" at bounding box center [157, 188] width 219 height 13
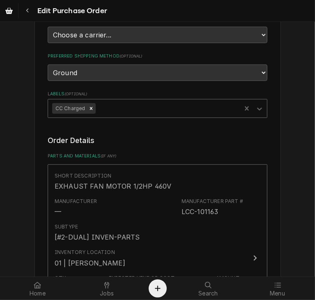
scroll to position [566, 0]
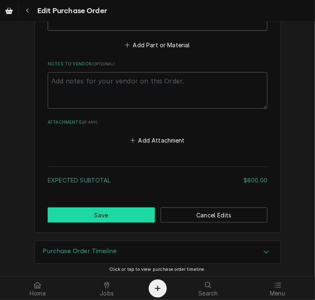
click at [104, 216] on button "Save" at bounding box center [101, 214] width 107 height 15
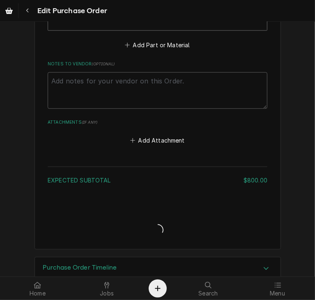
type textarea "x"
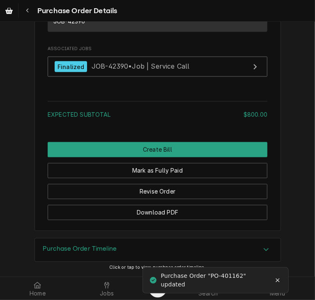
scroll to position [764, 0]
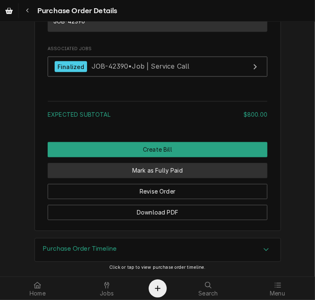
click at [133, 167] on button "Mark as Fully Paid" at bounding box center [158, 170] width 220 height 15
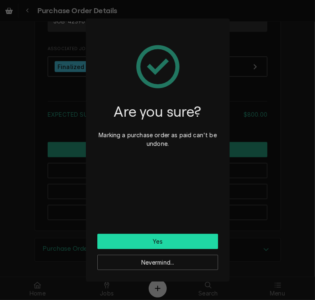
click at [149, 239] on button "Yes" at bounding box center [157, 241] width 121 height 15
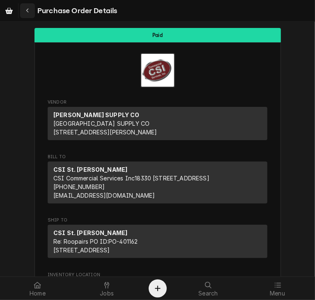
click at [30, 11] on div "Navigate back" at bounding box center [27, 11] width 8 height 8
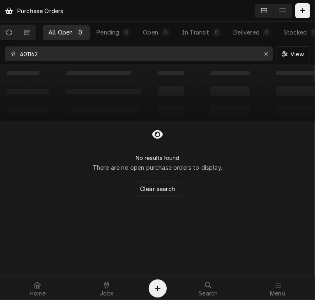
drag, startPoint x: 74, startPoint y: 53, endPoint x: 3, endPoint y: 54, distance: 71.0
click at [3, 54] on div "401162 View" at bounding box center [157, 53] width 315 height 21
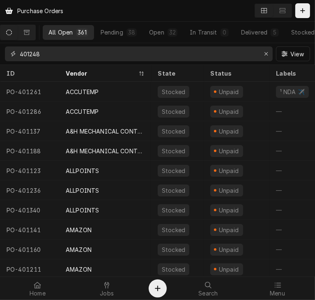
type input "401248"
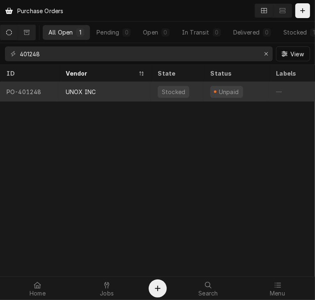
click at [95, 91] on div "UNOX INC" at bounding box center [81, 91] width 30 height 9
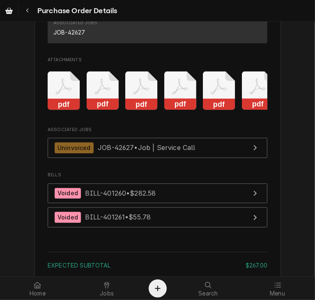
scroll to position [876, 0]
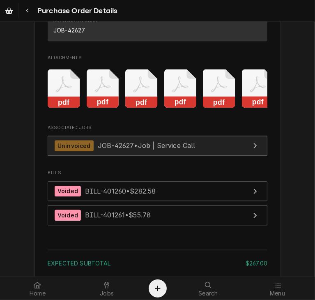
click at [143, 149] on span "JOB-42627 • Job | Service Call" at bounding box center [147, 145] width 98 height 8
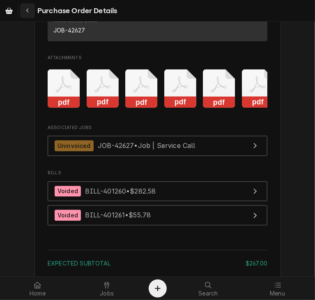
click at [30, 10] on div "Navigate back" at bounding box center [27, 11] width 8 height 8
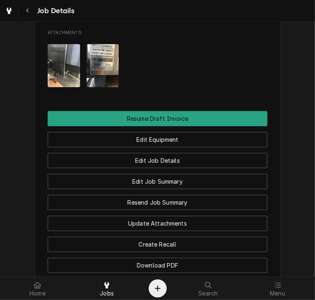
scroll to position [1215, 0]
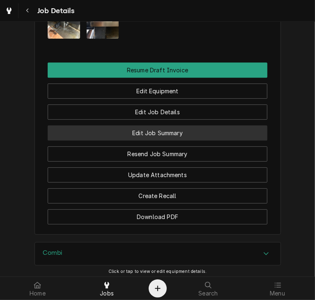
click at [169, 140] on button "Edit Job Summary" at bounding box center [158, 132] width 220 height 15
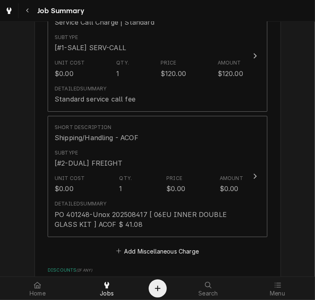
scroll to position [1633, 0]
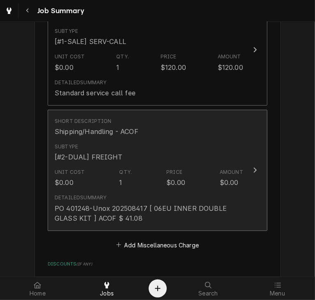
click at [250, 166] on div "Update Line Item" at bounding box center [255, 170] width 11 height 10
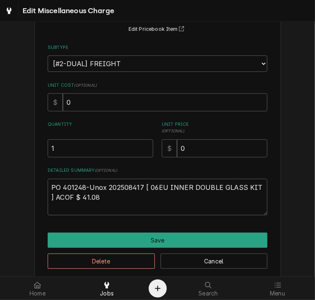
scroll to position [83, 0]
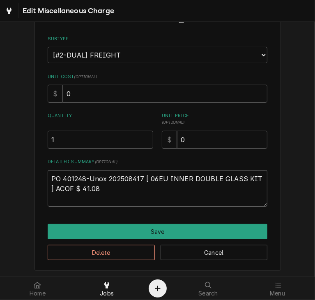
click at [115, 190] on textarea "PO 401248-Unox 202508417 [ 06EU INNER DOUBLE GLASS KIT ] ACOF $ 41.08" at bounding box center [158, 188] width 220 height 37
type textarea "x"
type textarea "PO 401248-Unox 202508417 [ 06EU INNER DOUBLE GLASS KIT ] ACOF $ 41.08"
type textarea "x"
type textarea "PO 401248-Unox 202508417 [ 06EU INNER DOUBLE GLASS KIT ] ACOF $ 41.08 P"
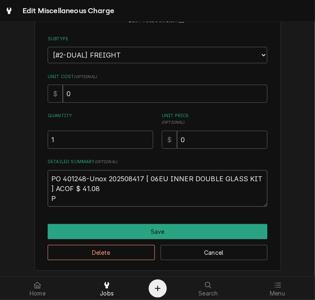
type textarea "x"
type textarea "PO 401248-Unox 202508417 [ 06EU INNER DOUBLE GLASS KIT ] ACOF $ 41.08 PO"
type textarea "x"
type textarea "PO 401248-Unox 202508417 [ 06EU INNER DOUBLE GLASS KIT ] ACOF $ 41.08 PO"
type textarea "x"
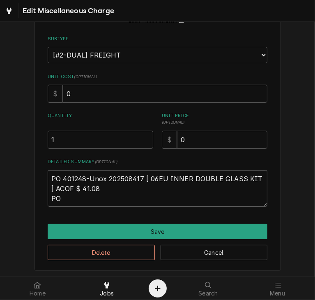
type textarea "PO 401248-Unox 202508417 [ 06EU INNER DOUBLE GLASS KIT ] ACOF $ 41.08 PO 4"
type textarea "x"
type textarea "PO 401248-Unox 202508417 [ 06EU INNER DOUBLE GLASS KIT ] ACOF $ 41.08 PO 40"
type textarea "x"
type textarea "PO 401248-Unox 202508417 [ 06EU INNER DOUBLE GLASS KIT ] ACOF $ 41.08 PO 401"
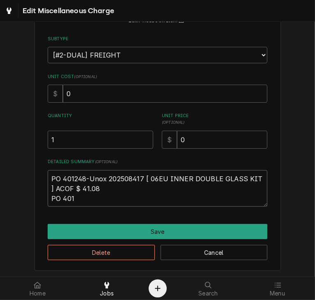
type textarea "x"
type textarea "PO 401248-Unox 202508417 [ 06EU INNER DOUBLE GLASS KIT ] ACOF $ 41.08 PO 4012"
type textarea "x"
type textarea "PO 401248-Unox 202508417 [ 06EU INNER DOUBLE GLASS KIT ] ACOF $ 41.08 PO 40124"
type textarea "x"
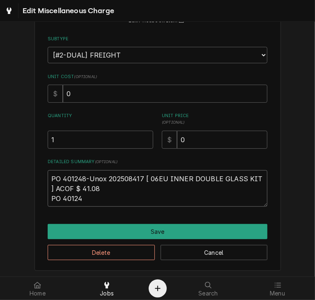
type textarea "PO 401248-Unox 202508417 [ 06EU INNER DOUBLE GLASS KIT ] ACOF $ 41.08 PO 401248"
type textarea "x"
type textarea "PO 401248-Unox 202508417 [ 06EU INNER DOUBLE GLASS KIT ] ACOF $ 41.08 PO 401248"
type textarea "x"
type textarea "PO 401248-Unox 202508417 [ 06EU INNER DOUBLE GLASS KIT ] ACOF $ 41.08 PO 401248…"
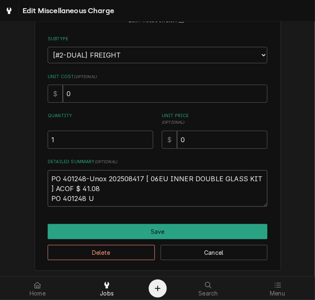
type textarea "x"
type textarea "PO 401248-Unox 202508417 [ 06EU INNER DOUBLE GLASS KIT ] ACOF $ 41.08 PO 401248…"
type textarea "x"
type textarea "PO 401248-Unox 202508417 [ 06EU INNER DOUBLE GLASS KIT ] ACOF $ 41.08 PO 401248…"
type textarea "x"
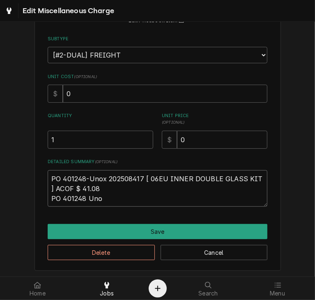
type textarea "PO 401248-Unox 202508417 [ 06EU INNER DOUBLE GLASS KIT ] ACOF $ 41.08 PO 401248…"
type textarea "x"
type textarea "PO 401248-Unox 202508417 [ 06EU INNER DOUBLE GLASS KIT ] ACOF $ 41.08 PO 401248…"
type textarea "x"
type textarea "PO 401248-Unox 202508417 [ 06EU INNER DOUBLE GLASS KIT ] ACOF $ 41.08 PO 401248…"
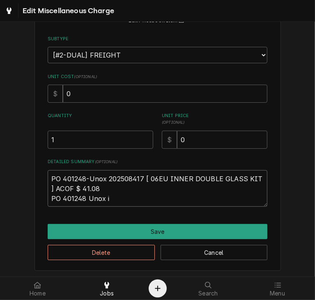
type textarea "x"
type textarea "PO 401248-Unox 202508417 [ 06EU INNER DOUBLE GLASS KIT ] ACOF $ 41.08 PO 401248…"
type textarea "x"
type textarea "PO 401248-Unox 202508417 [ 06EU INNER DOUBLE GLASS KIT ] ACOF $ 41.08 PO 401248…"
type textarea "x"
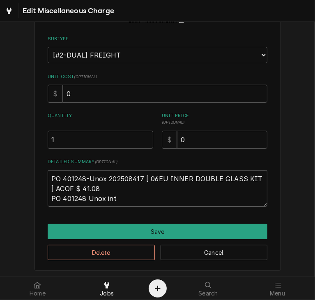
type textarea "PO 401248-Unox 202508417 [ 06EU INNER DOUBLE GLASS KIT ] ACOF $ 41.08 PO 401248…"
type textarea "x"
type textarea "PO 401248-Unox 202508417 [ 06EU INNER DOUBLE GLASS KIT ] ACOF $ 41.08 PO 401248…"
type textarea "x"
type textarea "PO 401248-Unox 202508417 [ 06EU INNER DOUBLE GLASS KIT ] ACOF $ 41.08 PO 401248…"
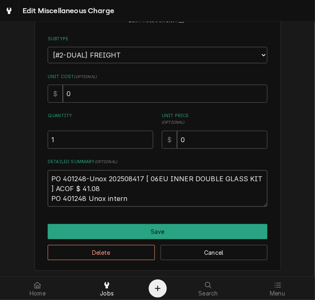
type textarea "x"
type textarea "PO 401248-Unox 202508417 [ 06EU INNER DOUBLE GLASS KIT ] ACOF $ 41.08 PO 401248…"
type textarea "x"
type textarea "PO 401248-Unox 202508417 [ 06EU INNER DOUBLE GLASS KIT ] ACOF $ 41.08 PO 401248…"
type textarea "x"
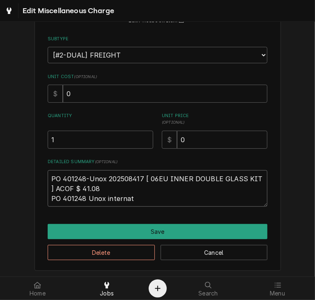
type textarea "PO 401248-Unox 202508417 [ 06EU INNER DOUBLE GLASS KIT ] ACOF $ 41.08 PO 401248…"
type textarea "x"
type textarea "PO 401248-Unox 202508417 [ 06EU INNER DOUBLE GLASS KIT ] ACOF $ 41.08 PO 401248…"
type textarea "x"
type textarea "PO 401248-Unox 202508417 [ 06EU INNER DOUBLE GLASS KIT ] ACOF $ 41.08 PO 401248…"
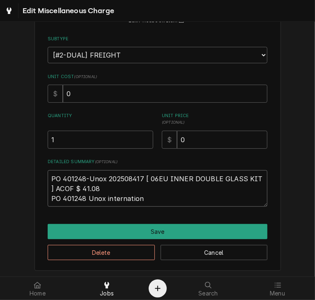
type textarea "x"
type textarea "PO 401248-Unox 202508417 [ 06EU INNER DOUBLE GLASS KIT ] ACOF $ 41.08 PO 401248…"
type textarea "x"
type textarea "PO 401248-Unox 202508417 [ 06EU INNER DOUBLE GLASS KIT ] ACOF $ 41.08 PO 401248…"
type textarea "x"
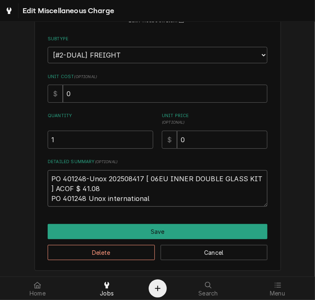
type textarea "PO 401248-Unox 202508417 [ 06EU INNER DOUBLE GLASS KIT ] ACOF $ 41.08 PO 401248…"
type textarea "x"
type textarea "PO 401248-Unox 202508417 [ 06EU INNER DOUBLE GLASS KIT ] ACOF $ 41.08 PO 401248…"
type textarea "x"
type textarea "PO 401248-Unox 202508417 [ 06EU INNER DOUBLE GLASS KIT ] ACOF $ 41.08 PO 401248…"
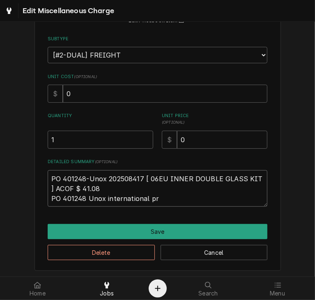
type textarea "x"
type textarea "PO 401248-Unox 202508417 [ 06EU INNER DOUBLE GLASS KIT ] ACOF $ 41.08 PO 401248…"
type textarea "x"
type textarea "PO 401248-Unox 202508417 [ 06EU INNER DOUBLE GLASS KIT ] ACOF $ 41.08 PO 401248…"
type textarea "x"
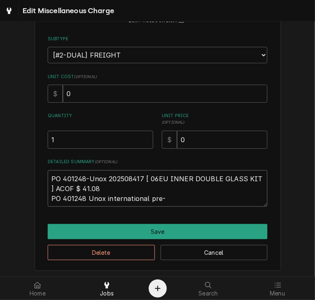
type textarea "PO 401248-Unox 202508417 [ 06EU INNER DOUBLE GLASS KIT ] ACOF $ 41.08 PO 401248…"
type textarea "x"
type textarea "PO 401248-Unox 202508417 [ 06EU INNER DOUBLE GLASS KIT ] ACOF $ 41.08 PO 401248…"
type textarea "x"
type textarea "PO 401248-Unox 202508417 [ 06EU INNER DOUBLE GLASS KIT ] ACOF $ 41.08 PO 401248…"
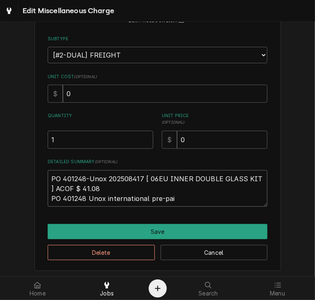
type textarea "x"
type textarea "PO 401248-Unox 202508417 [ 06EU INNER DOUBLE GLASS KIT ] ACOF $ 41.08 PO 401248…"
type textarea "x"
type textarea "PO 401248-Unox 202508417 [ 06EU INNER DOUBLE GLASS KIT ] ACOF $ 41.08 PO 401248…"
type textarea "x"
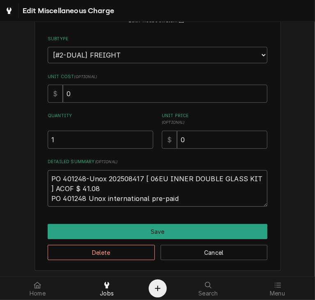
type textarea "PO 401248-Unox 202508417 [ 06EU INNER DOUBLE GLASS KIT ] ACOF $ 41.08 PO 401248…"
type textarea "x"
type textarea "PO 401248-Unox 202508417 [ 06EU INNER DOUBLE GLASS KIT ] ACOF $ 41.08 PO 401248…"
type textarea "x"
type textarea "PO 401248-Unox 202508417 [ 06EU INNER DOUBLE GLASS KIT ] ACOF $ 41.08 PO 401248…"
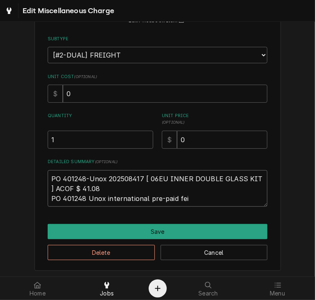
type textarea "x"
type textarea "PO 401248-Unox 202508417 [ 06EU INNER DOUBLE GLASS KIT ] ACOF $ 41.08 PO 401248…"
type textarea "x"
type textarea "PO 401248-Unox 202508417 [ 06EU INNER DOUBLE GLASS KIT ] ACOF $ 41.08 PO 401248…"
type textarea "x"
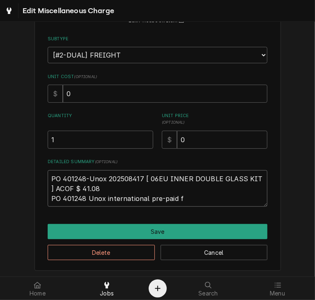
type textarea "PO 401248-Unox 202508417 [ 06EU INNER DOUBLE GLASS KIT ] ACOF $ 41.08 PO 401248…"
type textarea "x"
type textarea "PO 401248-Unox 202508417 [ 06EU INNER DOUBLE GLASS KIT ] ACOF $ 41.08 PO 401248…"
type textarea "x"
type textarea "PO 401248-Unox 202508417 [ 06EU INNER DOUBLE GLASS KIT ] ACOF $ 41.08 PO 401248…"
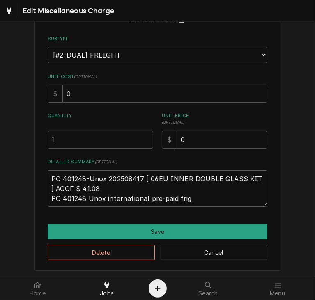
type textarea "x"
type textarea "PO 401248-Unox 202508417 [ 06EU INNER DOUBLE GLASS KIT ] ACOF $ 41.08 PO 401248…"
type textarea "x"
type textarea "PO 401248-Unox 202508417 [ 06EU INNER DOUBLE GLASS KIT ] ACOF $ 41.08 PO 401248…"
type textarea "x"
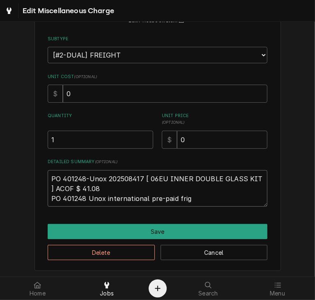
type textarea "PO 401248-Unox 202508417 [ 06EU INNER DOUBLE GLASS KIT ] ACOF $ 41.08 PO 401248…"
type textarea "x"
type textarea "PO 401248-Unox 202508417 [ 06EU INNER DOUBLE GLASS KIT ] ACOF $ 41.08 PO 401248…"
type textarea "x"
type textarea "PO 401248-Unox 202508417 [ 06EU INNER DOUBLE GLASS KIT ] ACOF $ 41.08 PO 401248…"
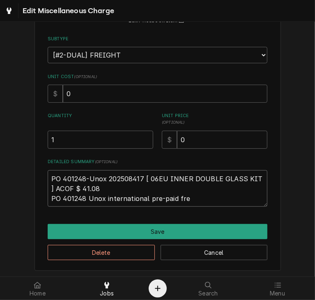
type textarea "x"
type textarea "PO 401248-Unox 202508417 [ 06EU INNER DOUBLE GLASS KIT ] ACOF $ 41.08 PO 401248…"
type textarea "x"
type textarea "PO 401248-Unox 202508417 [ 06EU INNER DOUBLE GLASS KIT ] ACOF $ 41.08 PO 401248…"
type textarea "x"
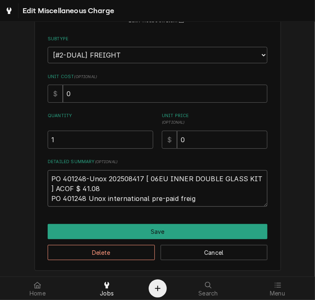
type textarea "PO 401248-Unox 202508417 [ 06EU INNER DOUBLE GLASS KIT ] ACOF $ 41.08 PO 401248…"
type textarea "x"
type textarea "PO 401248-Unox 202508417 [ 06EU INNER DOUBLE GLASS KIT ] ACOF $ 41.08 PO 401248…"
type textarea "x"
type textarea "PO 401248-Unox 202508417 [ 06EU INNER DOUBLE GLASS KIT ] ACOF $ 41.08 PO 401248…"
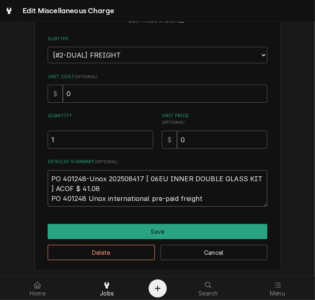
type textarea "x"
type textarea "PO 401248-Unox 202508417 [ 06EU INNER DOUBLE GLASS KIT ] ACOF $ 41.08 PO 401248…"
type textarea "x"
type textarea "PO 401248-Unox 202508417 [ 06EU INNER DOUBLE GLASS KIT ] ACOF $ 41.08 PO 401248…"
type textarea "x"
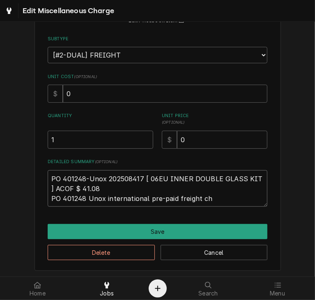
type textarea "PO 401248-Unox 202508417 [ 06EU INNER DOUBLE GLASS KIT ] ACOF $ 41.08 PO 401248…"
type textarea "x"
type textarea "PO 401248-Unox 202508417 [ 06EU INNER DOUBLE GLASS KIT ] ACOF $ 41.08 PO 401248…"
type textarea "x"
type textarea "PO 401248-Unox 202508417 [ 06EU INNER DOUBLE GLASS KIT ] ACOF $ 41.08 PO 401248…"
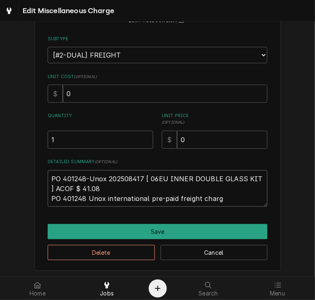
type textarea "x"
type textarea "PO 401248-Unox 202508417 [ 06EU INNER DOUBLE GLASS KIT ] ACOF $ 41.08 PO 401248…"
type textarea "x"
type textarea "PO 401248-Unox 202508417 [ 06EU INNER DOUBLE GLASS KIT ] ACOF $ 41.08 PO 401248…"
type textarea "x"
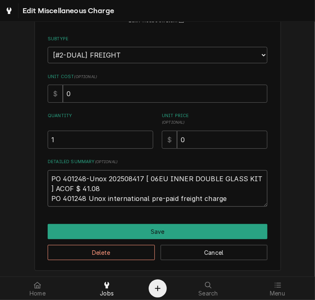
type textarea "PO 401248-Unox 202508417 [ 06EU INNER DOUBLE GLASS KIT ] ACOF $ 41.08 PO 401248…"
type textarea "x"
type textarea "PO 401248-Unox 202508417 [ 06EU INNER DOUBLE GLASS KIT ] ACOF $ 41.08 PO 401248…"
type textarea "x"
type textarea "PO 401248-Unox 202508417 [ 06EU INNER DOUBLE GLASS KIT ] ACOF $ 41.08 PO 401248…"
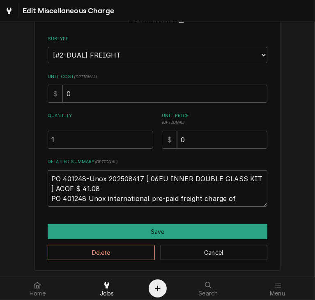
type textarea "x"
type textarea "PO 401248-Unox 202508417 [ 06EU INNER DOUBLE GLASS KIT ] ACOF $ 41.08 PO 401248…"
type textarea "x"
type textarea "PO 401248-Unox 202508417 [ 06EU INNER DOUBLE GLASS KIT ] ACOF $ 41.08 PO 401248…"
type textarea "x"
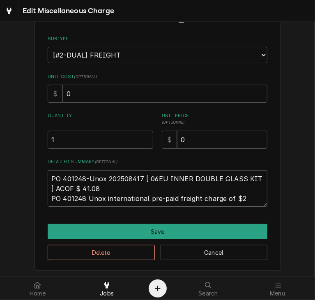
type textarea "PO 401248-Unox 202508417 [ 06EU INNER DOUBLE GLASS KIT ] ACOF $ 41.08 PO 401248…"
type textarea "x"
type textarea "PO 401248-Unox 202508417 [ 06EU INNER DOUBLE GLASS KIT ] ACOF $ 41.08 PO 401248…"
type textarea "x"
type textarea "PO 401248-Unox 202508417 [ 06EU INNER DOUBLE GLASS KIT ] ACOF $ 41.08 PO 401248…"
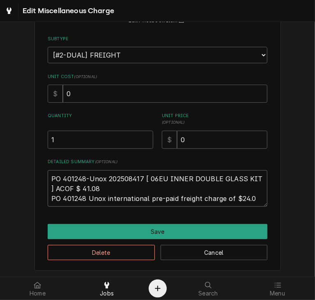
type textarea "x"
type textarea "PO 401248-Unox 202508417 [ 06EU INNER DOUBLE GLASS KIT ] ACOF $ 41.08 PO 401248…"
type textarea "x"
type textarea "PO 401248-Unox 202508417 [ 06EU INNER DOUBLE GLASS KIT ] ACOF $ 41.08 PO 401248…"
type textarea "x"
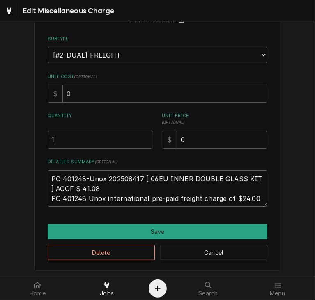
type textarea "PO 401248-Unox 202508417 [ 06EU INNER DOUBLE GLASS KIT ] ACOF $ 41.08 PO 401248…"
type textarea "x"
type textarea "PO 401248-Unox 202508417 [ 06EU INNER DOUBLE GLASS KIT ] ACOF $ 41.08 PO 401248…"
type textarea "x"
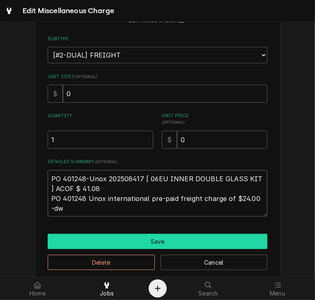
type textarea "PO 401248-Unox 202508417 [ 06EU INNER DOUBLE GLASS KIT ] ACOF $ 41.08 PO 401248…"
click at [127, 235] on button "Save" at bounding box center [158, 241] width 220 height 15
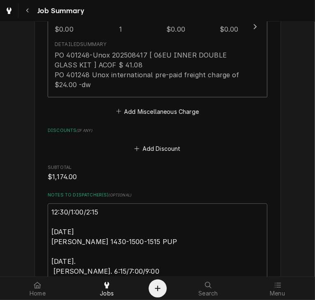
scroll to position [2022, 0]
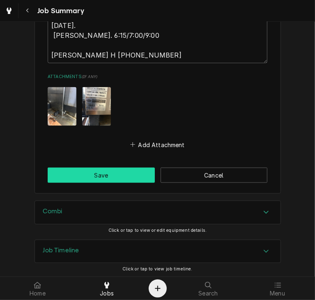
click at [123, 179] on button "Save" at bounding box center [101, 174] width 107 height 15
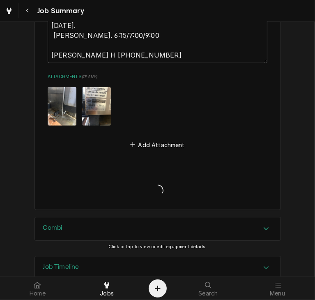
type textarea "x"
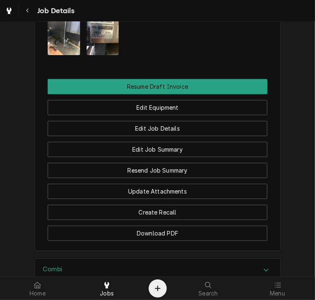
scroll to position [1201, 0]
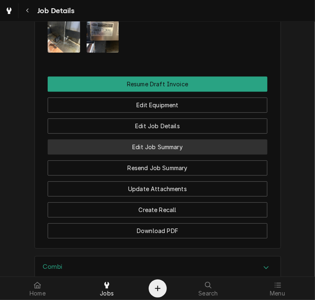
click at [158, 153] on button "Edit Job Summary" at bounding box center [158, 146] width 220 height 15
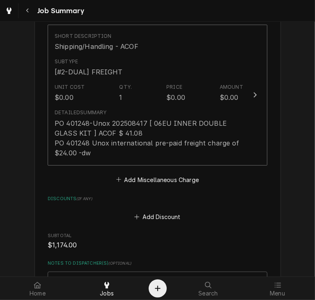
scroll to position [1755, 0]
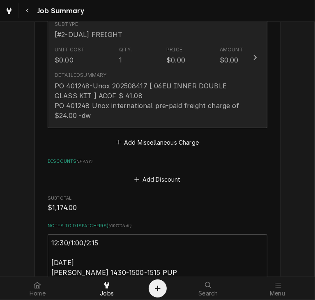
drag, startPoint x: 92, startPoint y: 113, endPoint x: 53, endPoint y: 108, distance: 39.7
click at [55, 108] on div "PO 401248-Unox 202508417 [ 06EU INNER DOUBLE GLASS KIT ] ACOF $ 41.08 PO 401248…" at bounding box center [149, 100] width 188 height 39
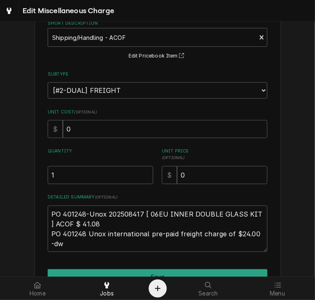
scroll to position [49, 0]
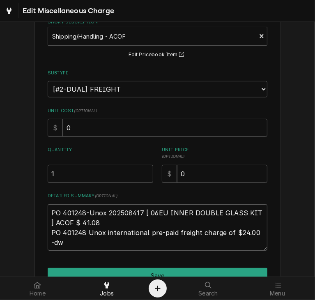
drag, startPoint x: 69, startPoint y: 243, endPoint x: 39, endPoint y: 232, distance: 32.1
click at [39, 232] on div "Use the fields below to edit this miscellaneous charge Short Description Shippi…" at bounding box center [157, 152] width 246 height 326
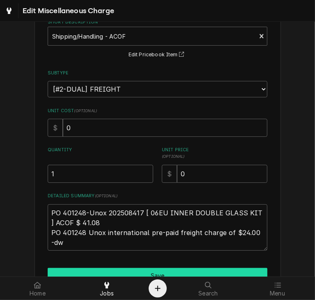
click at [201, 270] on button "Save" at bounding box center [158, 275] width 220 height 15
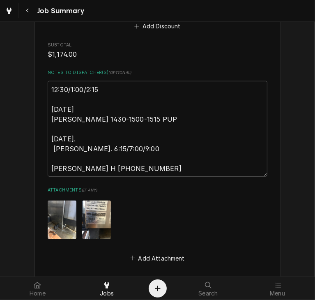
scroll to position [2022, 0]
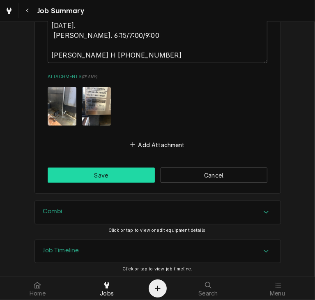
click at [88, 168] on button "Save" at bounding box center [101, 174] width 107 height 15
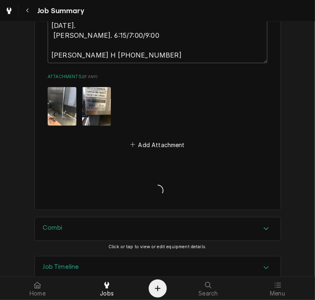
type textarea "x"
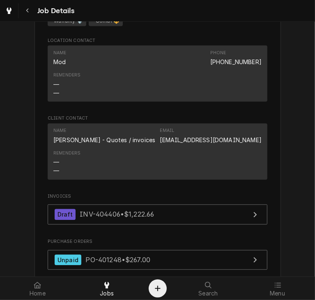
scroll to position [926, 0]
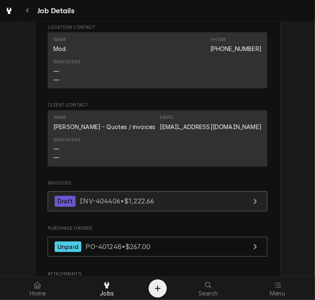
click at [140, 205] on span "INV-404406 • $1,222.66" at bounding box center [117, 201] width 74 height 8
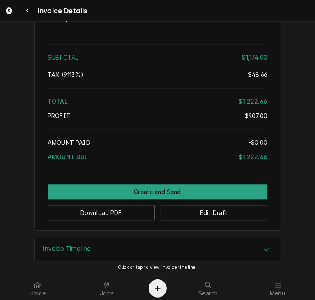
scroll to position [2494, 0]
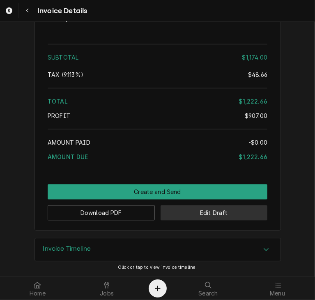
click at [181, 213] on button "Edit Draft" at bounding box center [213, 212] width 107 height 15
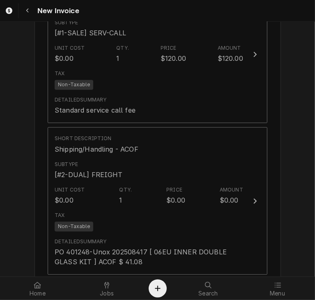
scroll to position [2564, 0]
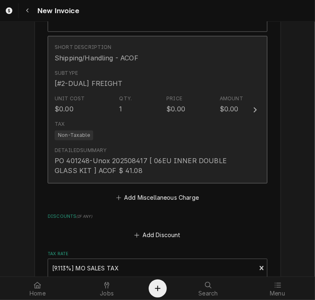
click at [253, 109] on icon "Update Line Item" at bounding box center [255, 109] width 4 height 7
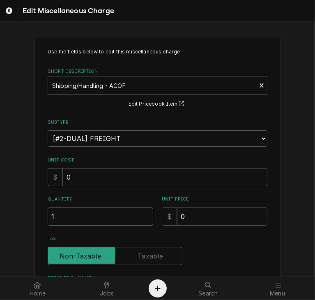
drag, startPoint x: 91, startPoint y: 218, endPoint x: 15, endPoint y: 211, distance: 76.3
click at [15, 211] on div "Use the fields below to edit this miscellaneous charge Short Description Shippi…" at bounding box center [157, 211] width 315 height 363
type textarea "x"
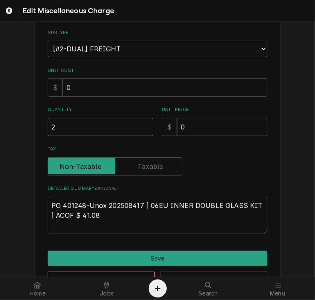
scroll to position [95, 0]
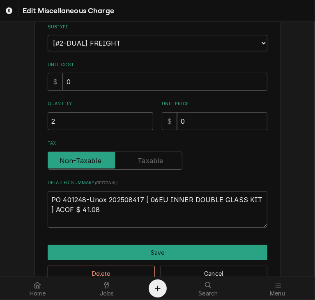
type input "2"
drag, startPoint x: 158, startPoint y: 209, endPoint x: 153, endPoint y: 211, distance: 5.7
click at [153, 211] on textarea "PO 401248-Unox 202508417 [ 06EU INNER DOUBLE GLASS KIT ] ACOF $ 41.08" at bounding box center [158, 209] width 220 height 37
type textarea "x"
type textarea "PO 401248-Unox 202508417 [ 06EU INNER DOUBLE GLASS KIT ] ACOF $ 41.08"
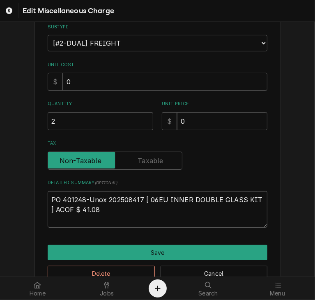
paste textarea "PO 401248 Unox international pre-paid freight charge of $24.00 -dw"
type textarea "x"
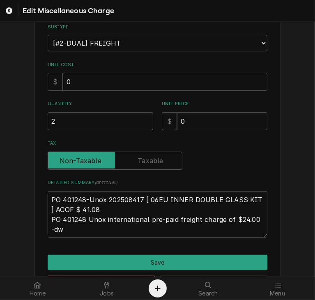
type textarea "PO 401248-Unox 202508417 [ 06EU INNER DOUBLE GLASS KIT ] ACOF $ 41.08 PO 401248…"
click at [200, 270] on div "Delete Cancel" at bounding box center [158, 280] width 220 height 21
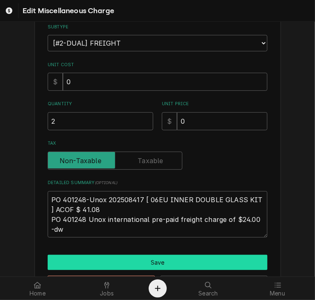
click at [190, 262] on button "Save" at bounding box center [158, 261] width 220 height 15
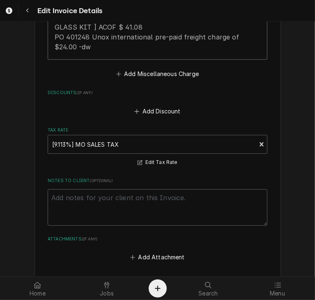
scroll to position [2923, 0]
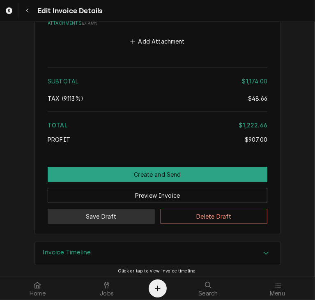
click at [108, 209] on button "Save Draft" at bounding box center [101, 216] width 107 height 15
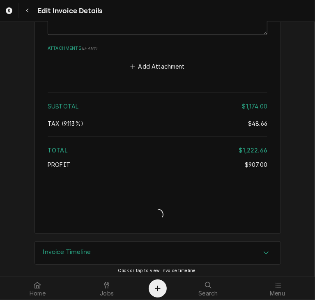
type textarea "x"
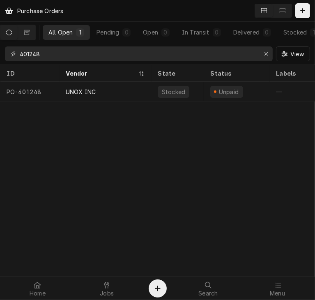
drag, startPoint x: 73, startPoint y: 54, endPoint x: -19, endPoint y: 58, distance: 92.1
click at [0, 58] on html "Purchase Orders All Open 1 Pending 0 Open 0 In Transit 0 Delivered 0 Stocked 1 …" at bounding box center [157, 150] width 315 height 300
paste input "0"
type input "401240"
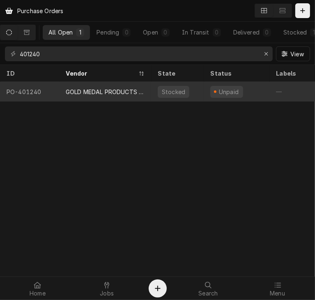
click at [102, 91] on div "GOLD MEDAL PRODUCTS CO" at bounding box center [105, 91] width 79 height 9
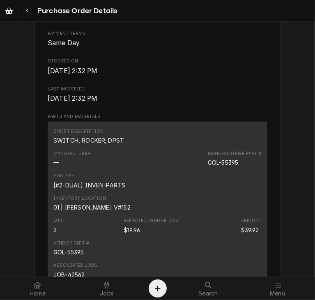
scroll to position [578, 0]
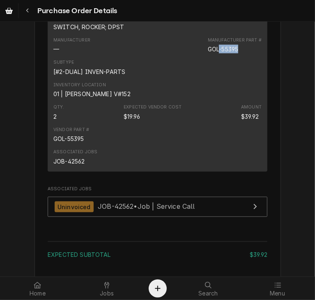
drag, startPoint x: 240, startPoint y: 74, endPoint x: 218, endPoint y: 76, distance: 21.8
click at [218, 53] on div "Manufacturer Part # GOL-55395" at bounding box center [235, 45] width 54 height 16
drag, startPoint x: 123, startPoint y: 55, endPoint x: 46, endPoint y: 53, distance: 77.2
click at [48, 53] on div "Short Description SWITCH, ROCKER; DPST Manufacturer — Manufacturer Part # GOL-5…" at bounding box center [158, 89] width 220 height 163
copy div "SWITCH, ROCKER; DPST"
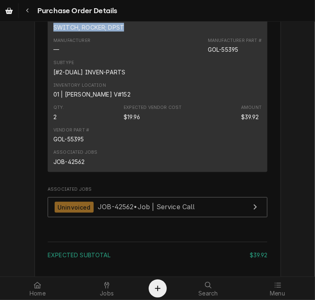
scroll to position [742, 0]
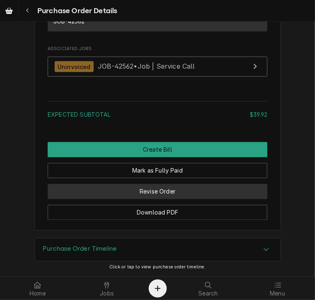
click at [188, 194] on button "Revise Order" at bounding box center [158, 191] width 220 height 15
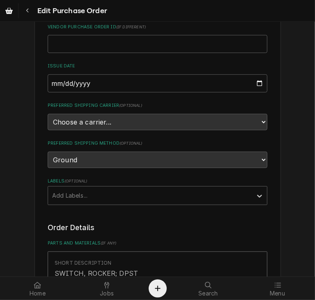
scroll to position [227, 0]
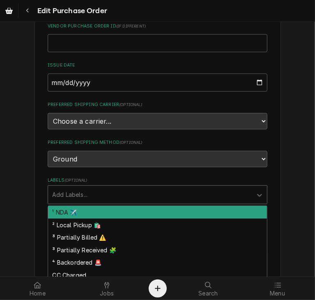
click at [160, 187] on div "Labels" at bounding box center [150, 194] width 196 height 15
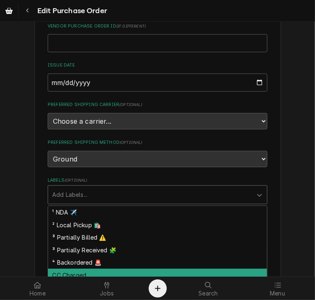
click at [142, 268] on div "CC Charged" at bounding box center [157, 274] width 219 height 13
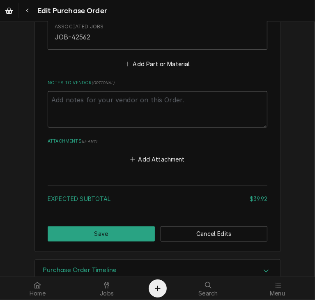
scroll to position [625, 0]
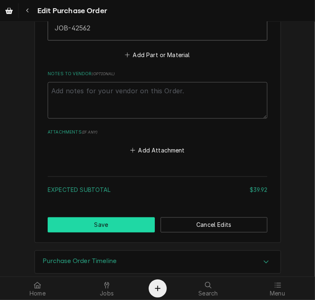
click at [117, 217] on button "Save" at bounding box center [101, 224] width 107 height 15
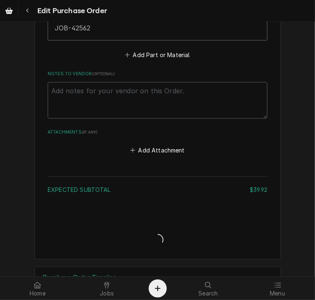
type textarea "x"
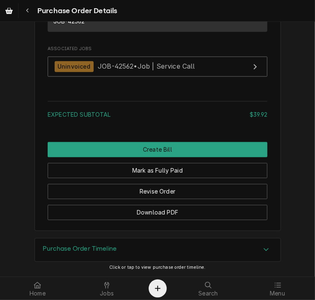
scroll to position [769, 0]
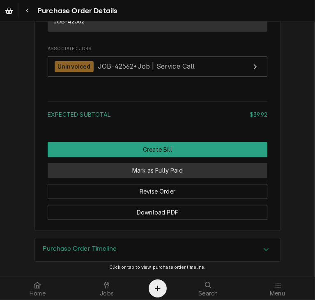
click at [172, 178] on button "Mark as Fully Paid" at bounding box center [158, 170] width 220 height 15
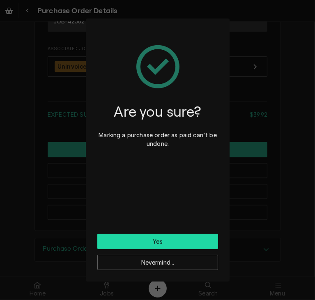
click at [164, 238] on button "Yes" at bounding box center [157, 241] width 121 height 15
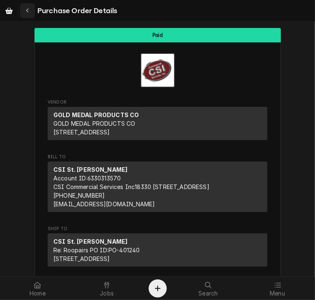
click at [28, 8] on icon "Navigate back" at bounding box center [28, 11] width 4 height 6
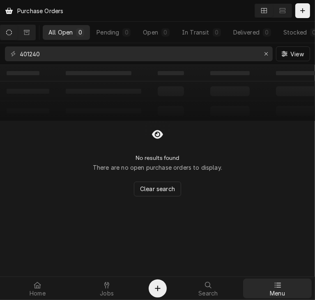
click at [273, 286] on div at bounding box center [278, 285] width 10 height 10
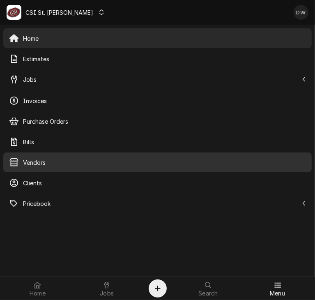
click at [35, 158] on span "Vendors" at bounding box center [164, 162] width 283 height 9
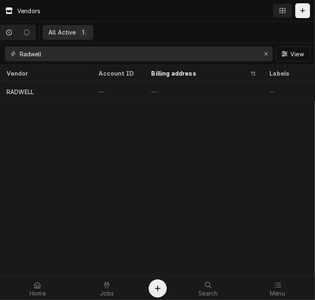
drag, startPoint x: 55, startPoint y: 57, endPoint x: 15, endPoint y: 52, distance: 40.1
click at [15, 52] on div "Radwell" at bounding box center [139, 53] width 268 height 15
paste input "Nomadic Supply Company"
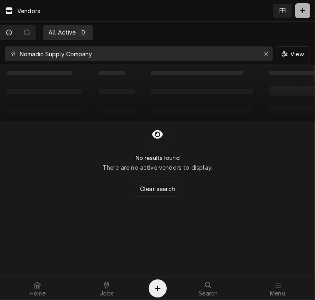
type input "Nomadic Supply Company"
click at [302, 11] on icon "Dynamic Content Wrapper" at bounding box center [302, 11] width 5 height 6
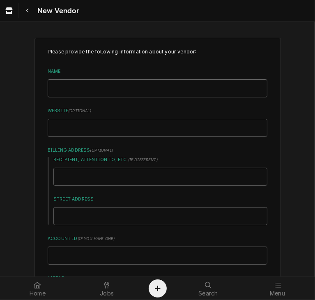
click at [119, 89] on input "Name" at bounding box center [158, 88] width 220 height 18
paste input "Nomadic Supply Company"
type textarea "x"
click at [76, 87] on input "Nomadic Supply Company" at bounding box center [158, 88] width 220 height 18
type input "Nomadic Supply Company"
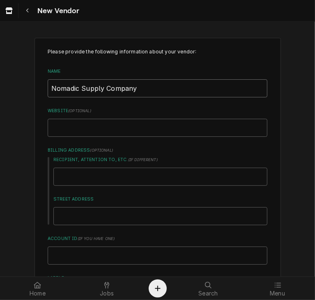
drag, startPoint x: 136, startPoint y: 86, endPoint x: 36, endPoint y: 87, distance: 100.2
click at [36, 87] on div "Please provide the following information about your vendor: Name Nomadic Supply…" at bounding box center [157, 258] width 246 height 441
type textarea "x"
type input "N"
type textarea "x"
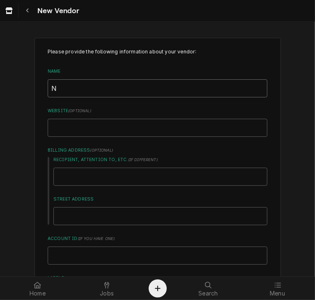
type input "NO"
type textarea "x"
type input "NOM"
type textarea "x"
type input "NOMA"
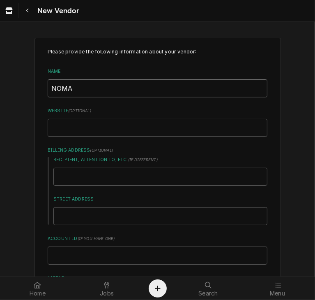
type textarea "x"
type input "NOMAD"
type textarea "x"
type input "NOMADI"
type textarea "x"
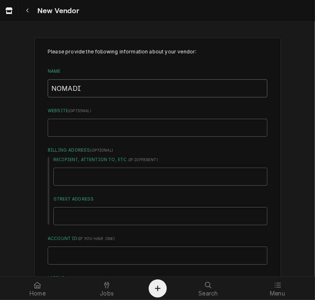
type input "NOMADIC"
type textarea "x"
type input "NOMADIC"
type textarea "x"
type input "NOMADIC S"
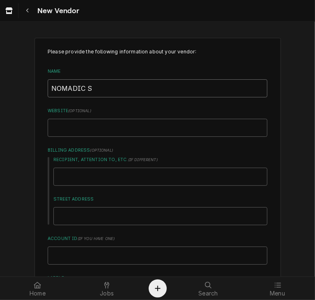
type textarea "x"
type input "NOMADIC SU"
type textarea "x"
type input "NOMADIC SUP"
type textarea "x"
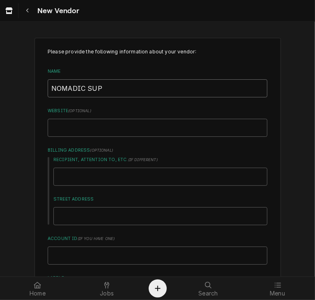
type input "NOMADIC SUPP"
type textarea "x"
type input "NOMADIC SUPPL"
type textarea "x"
type input "NOMADIC SUPPLY"
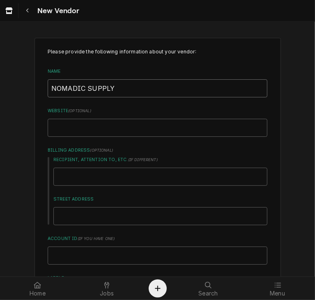
type textarea "x"
type input "NOMADIC SUPPLY"
type textarea "x"
type input "NOMADIC SUPPLY C"
type textarea "x"
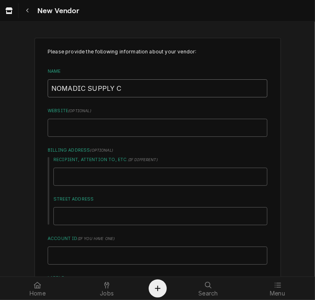
type input "NOMADIC SUPPLY CO"
type textarea "x"
type input "NOMADIC SUPPLY COM"
type textarea "x"
type input "NOMADIC SUPPLY COMP"
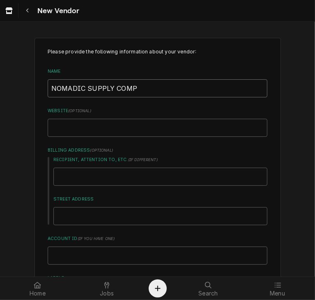
type textarea "x"
type input "NOMADIC SUPPLY COMPA"
type textarea "x"
type input "NOMADIC SUPPLY COMPAN"
type textarea "x"
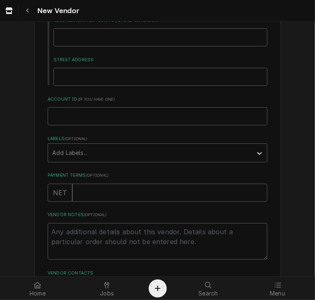
scroll to position [140, 0]
type input "NOMADIC SUPPLY COMPANY"
click at [160, 190] on input "Payment Terms ( optional )" at bounding box center [169, 192] width 195 height 18
type textarea "x"
type input "0"
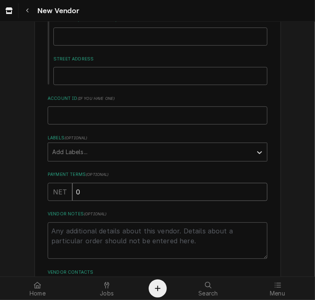
click at [258, 193] on input "0" at bounding box center [169, 192] width 195 height 18
type textarea "x"
type input "1"
click at [258, 190] on input "1" at bounding box center [169, 192] width 195 height 18
type textarea "x"
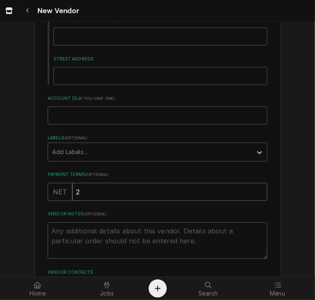
type input "2"
click at [258, 191] on input "2" at bounding box center [169, 192] width 195 height 18
type textarea "x"
type input "3"
click at [258, 188] on input "3" at bounding box center [169, 192] width 195 height 18
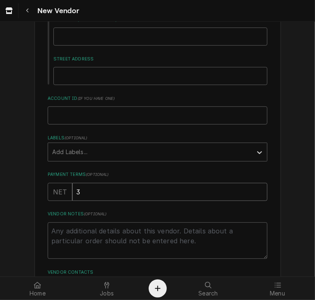
type textarea "x"
type input "4"
click at [258, 188] on input "4" at bounding box center [169, 192] width 195 height 18
type textarea "x"
type input "3"
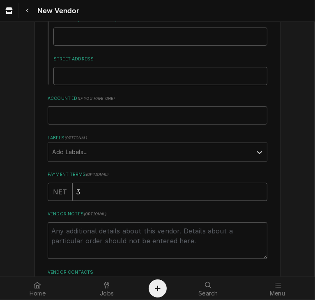
click at [257, 193] on input "3" at bounding box center [169, 192] width 195 height 18
type textarea "x"
type input "2"
click at [257, 193] on input "2" at bounding box center [169, 192] width 195 height 18
type textarea "x"
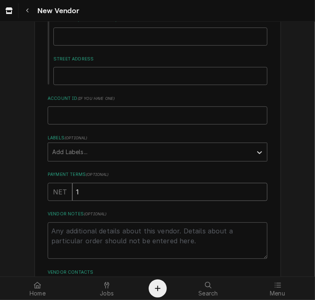
type input "1"
click at [257, 193] on input "1" at bounding box center [169, 192] width 195 height 18
type textarea "x"
type input "0"
click at [257, 193] on input "0" at bounding box center [169, 192] width 195 height 18
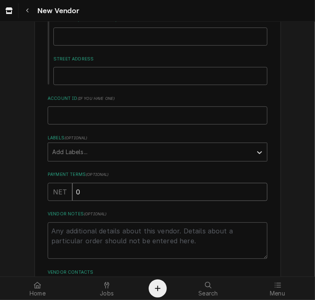
click at [257, 193] on input "0" at bounding box center [169, 192] width 195 height 18
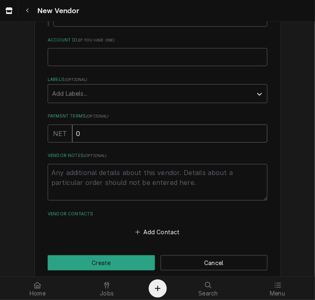
scroll to position [209, 0]
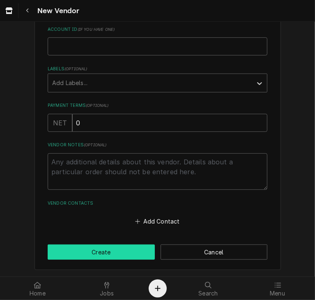
click at [98, 252] on button "Create" at bounding box center [101, 251] width 107 height 15
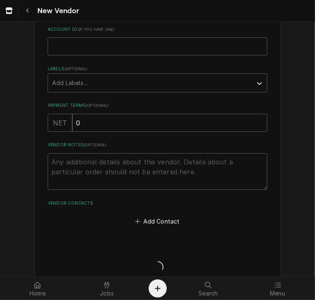
type textarea "x"
